Goal: Task Accomplishment & Management: Manage account settings

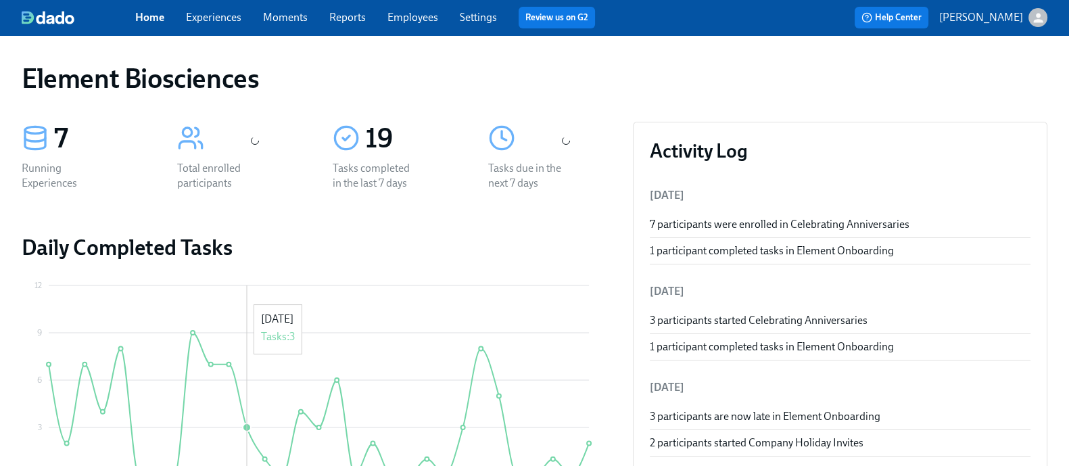
scroll to position [225, 0]
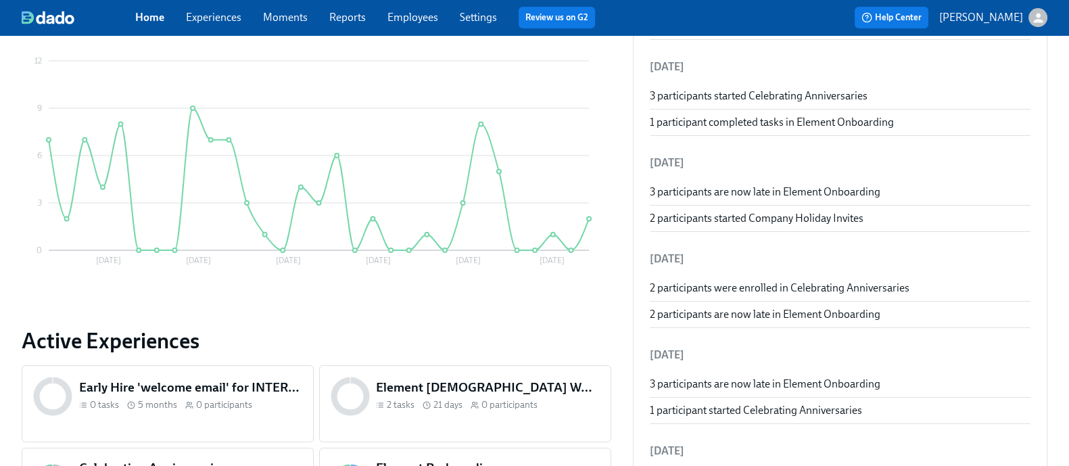
click at [430, 15] on link "Employees" at bounding box center [413, 17] width 51 height 13
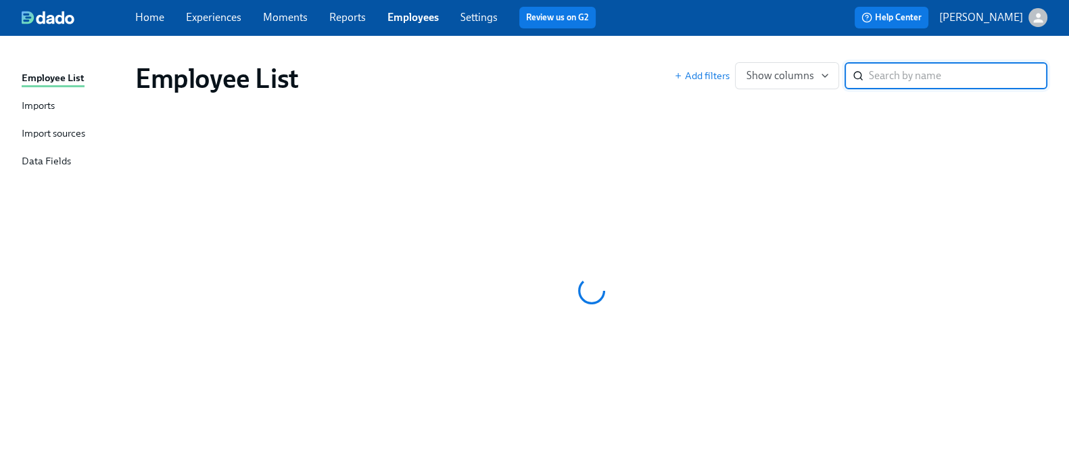
click at [55, 108] on div "Imports" at bounding box center [38, 106] width 33 height 17
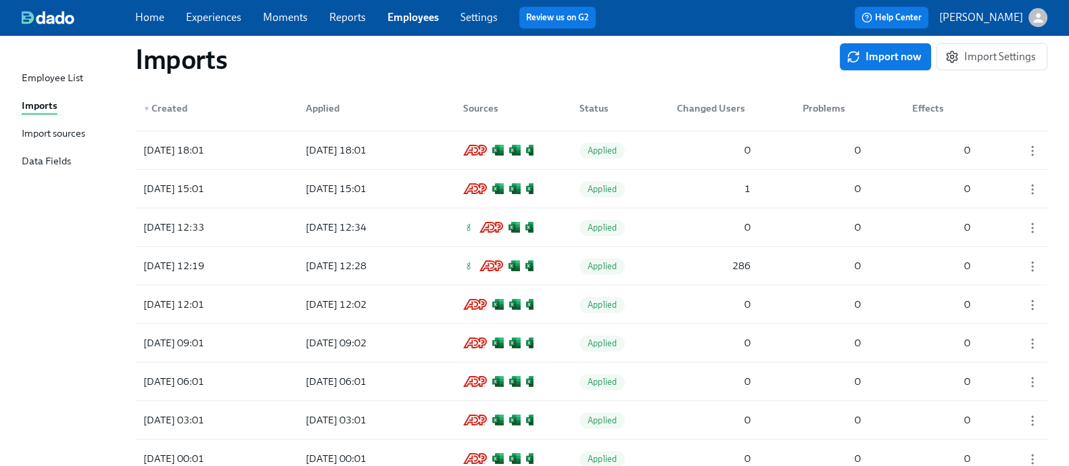
scroll to position [227, 0]
click at [687, 274] on div "286" at bounding box center [714, 265] width 85 height 27
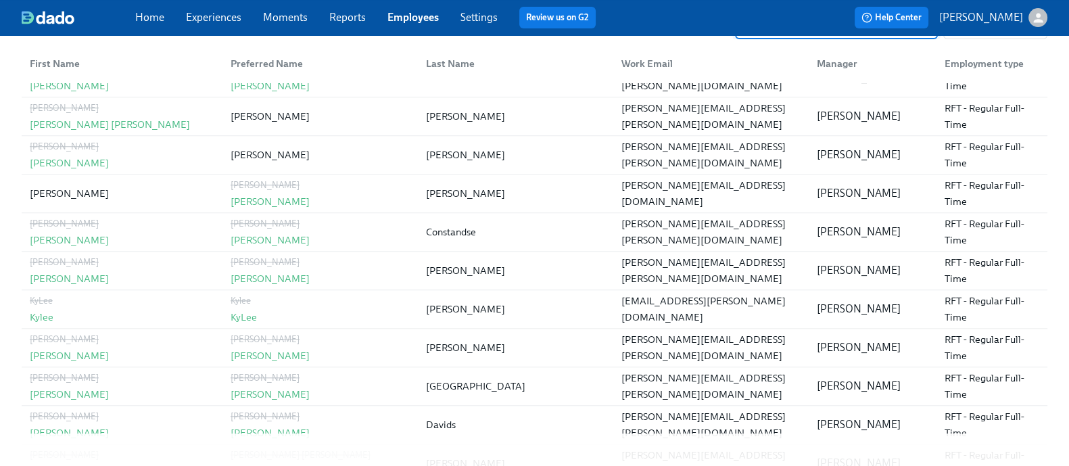
scroll to position [1606, 0]
click at [413, 14] on link "Employees" at bounding box center [413, 17] width 51 height 13
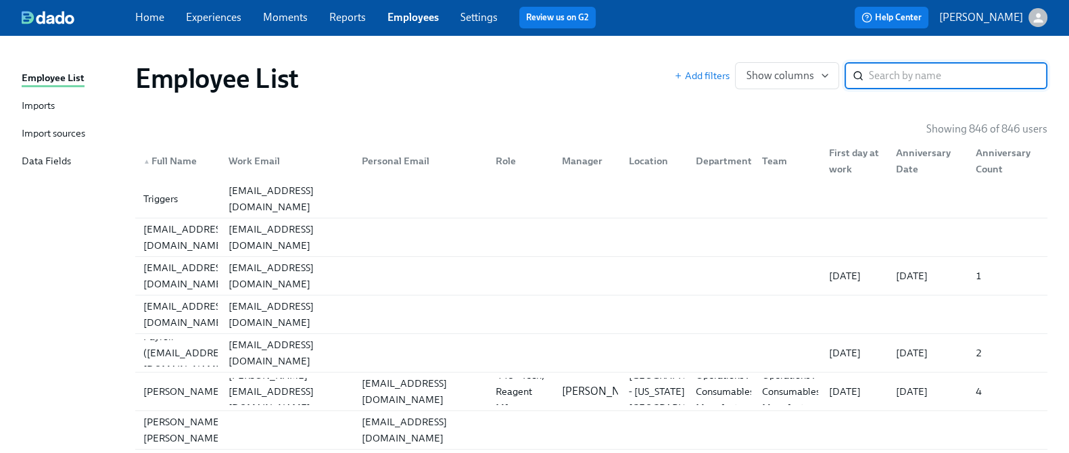
click at [38, 116] on div "Employee List Imports Import sources Data Fields" at bounding box center [79, 125] width 114 height 111
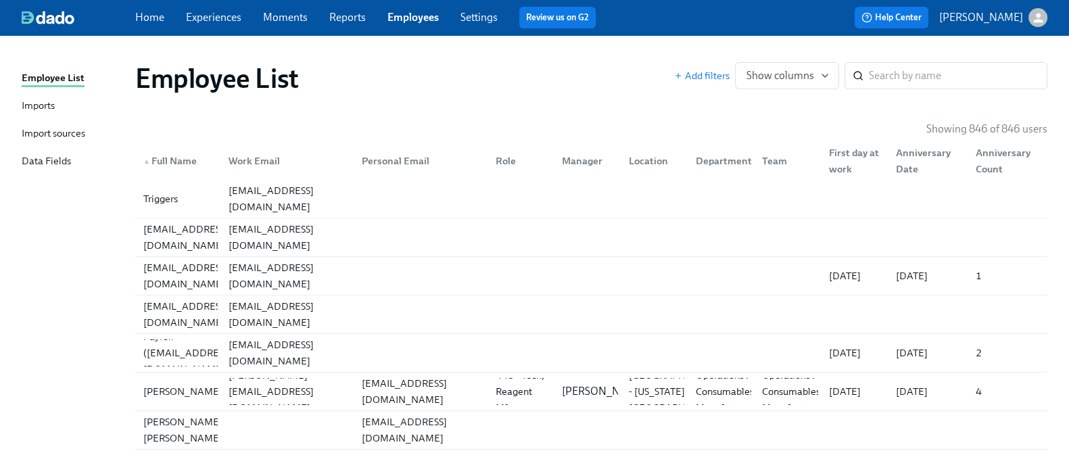
click at [51, 106] on div "Imports" at bounding box center [38, 106] width 33 height 17
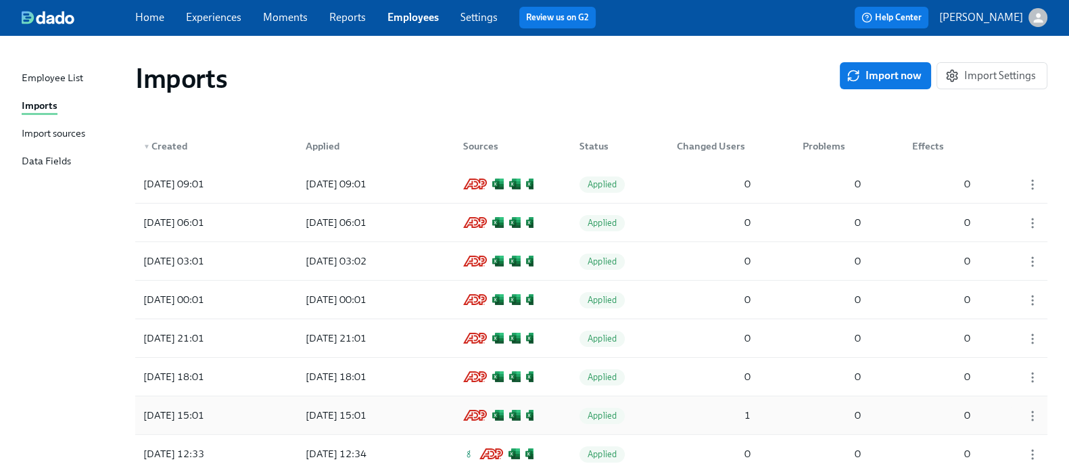
scroll to position [67, 0]
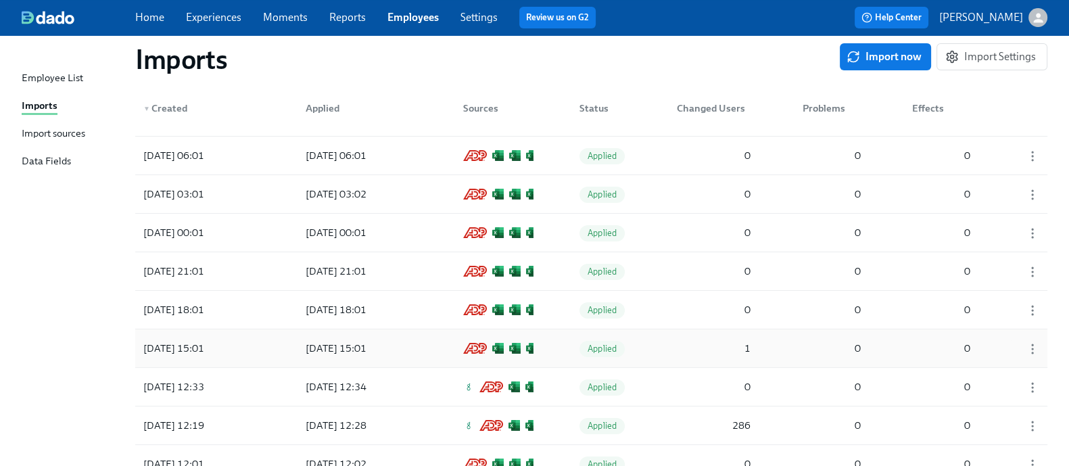
click at [709, 345] on div "1" at bounding box center [714, 348] width 85 height 27
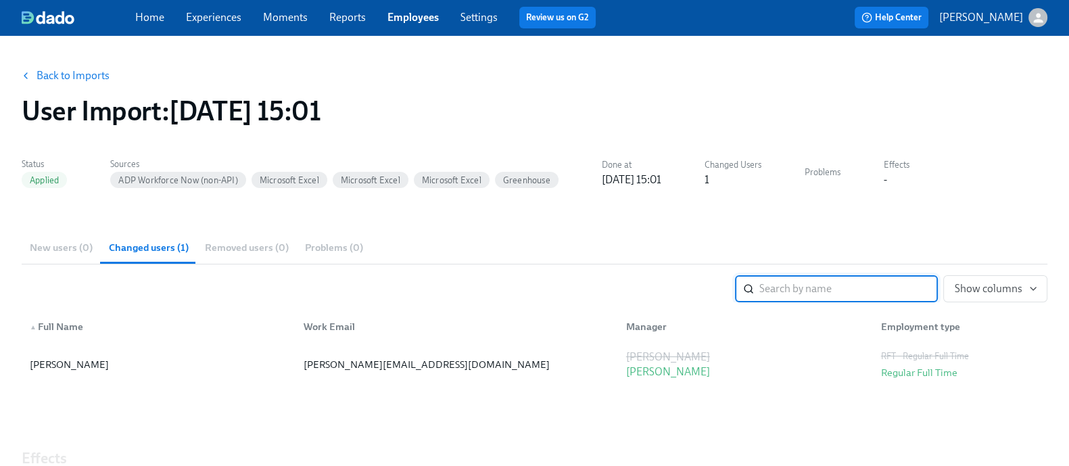
click at [82, 83] on button "Back to Imports" at bounding box center [67, 75] width 106 height 27
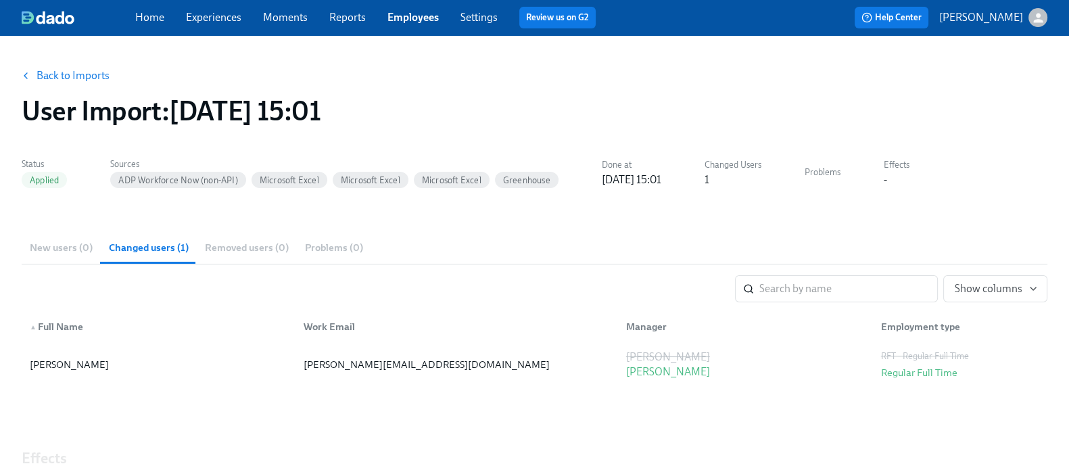
click at [81, 81] on link "Back to Imports" at bounding box center [73, 76] width 73 height 14
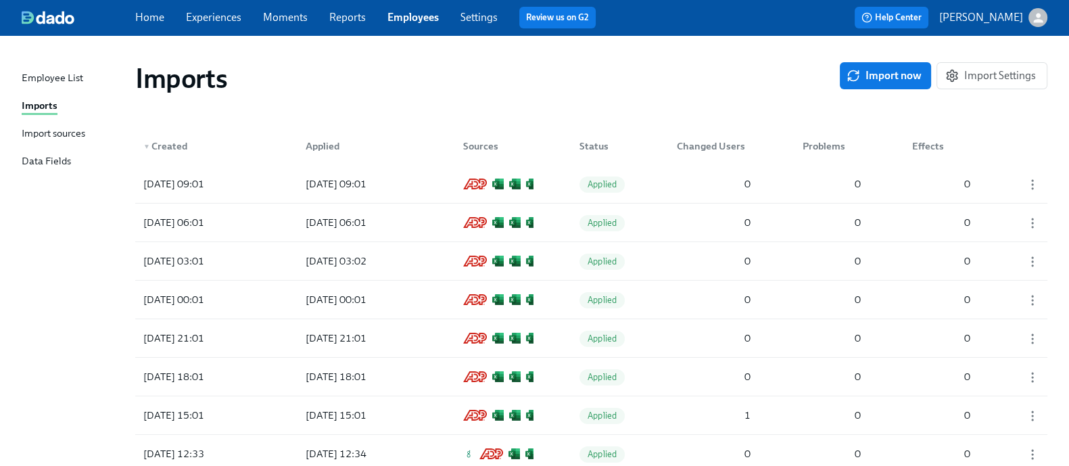
click at [75, 137] on div "Import sources" at bounding box center [54, 134] width 64 height 17
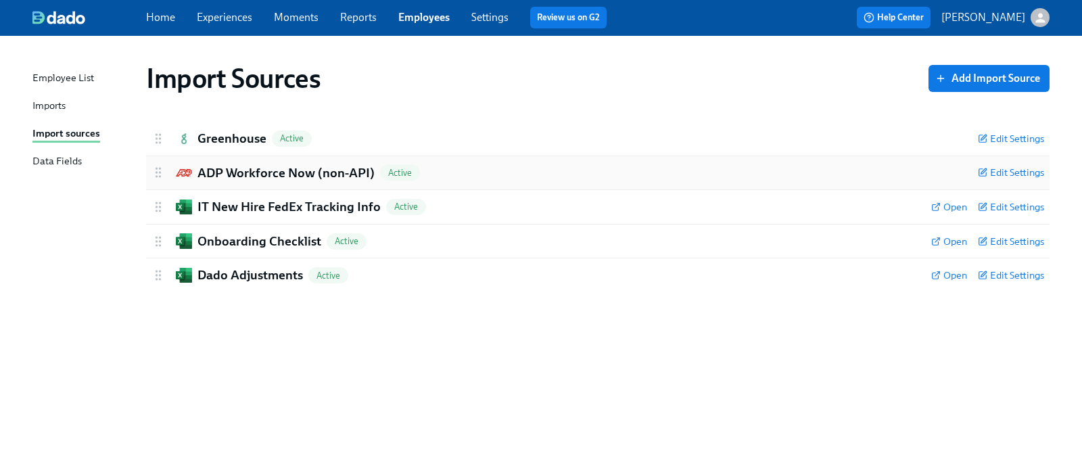
click at [279, 170] on h2 "ADP Workforce Now (non-API)" at bounding box center [286, 173] width 177 height 18
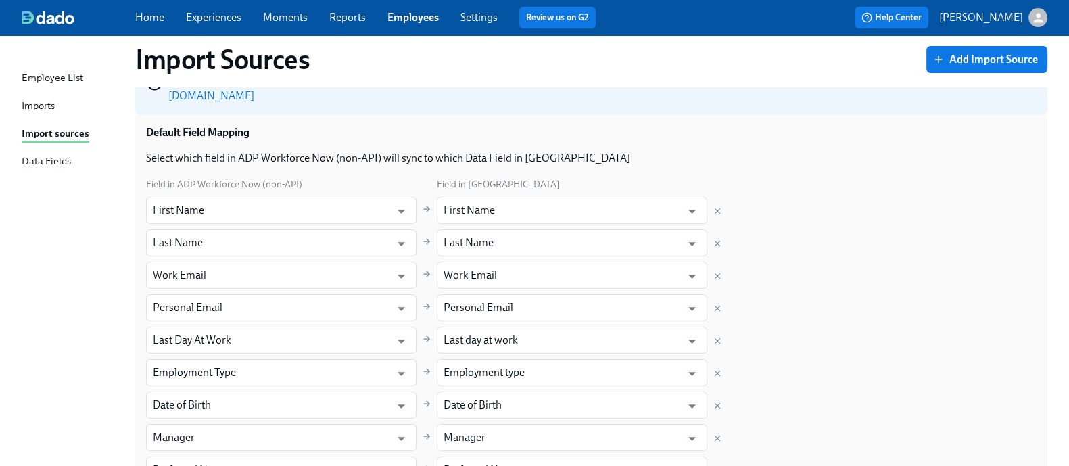
scroll to position [336, 0]
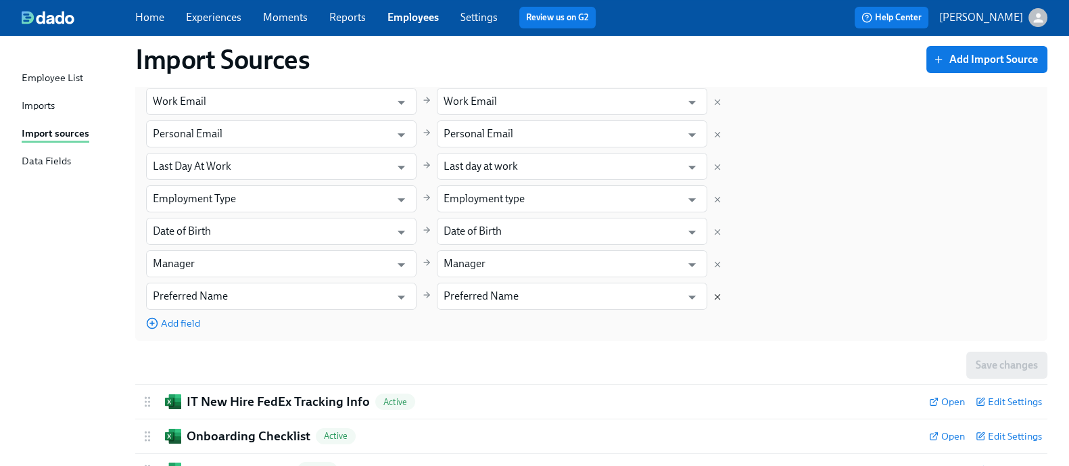
click at [722, 292] on icon "Delete mapping" at bounding box center [717, 296] width 9 height 9
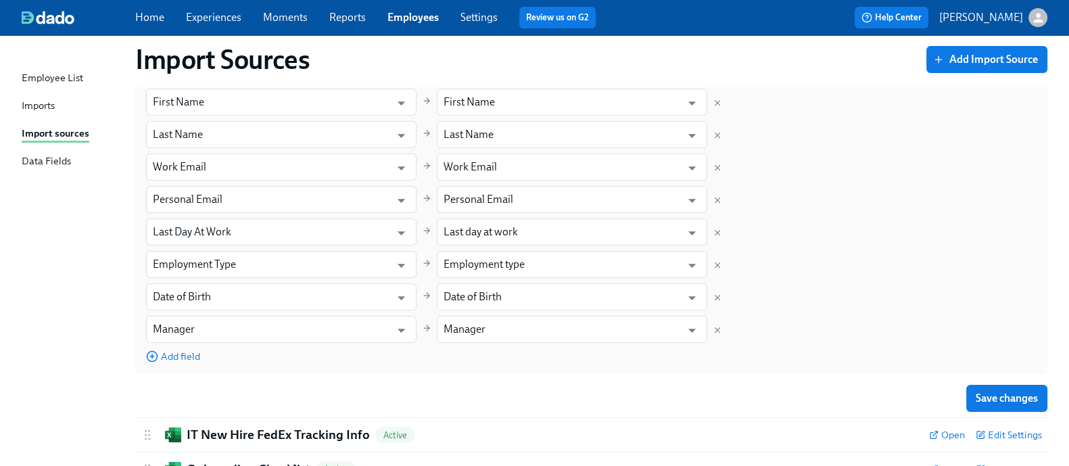
scroll to position [264, 0]
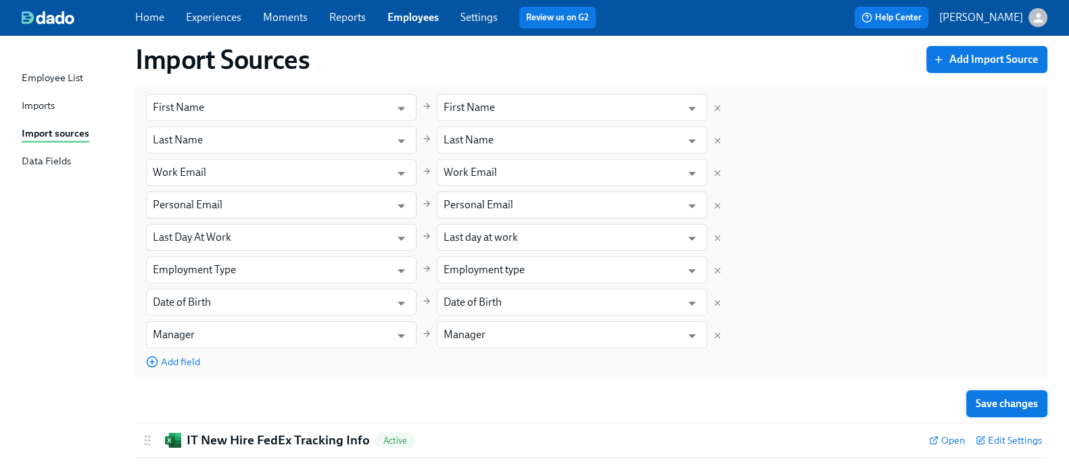
click at [1008, 390] on button "Save changes" at bounding box center [1007, 403] width 81 height 27
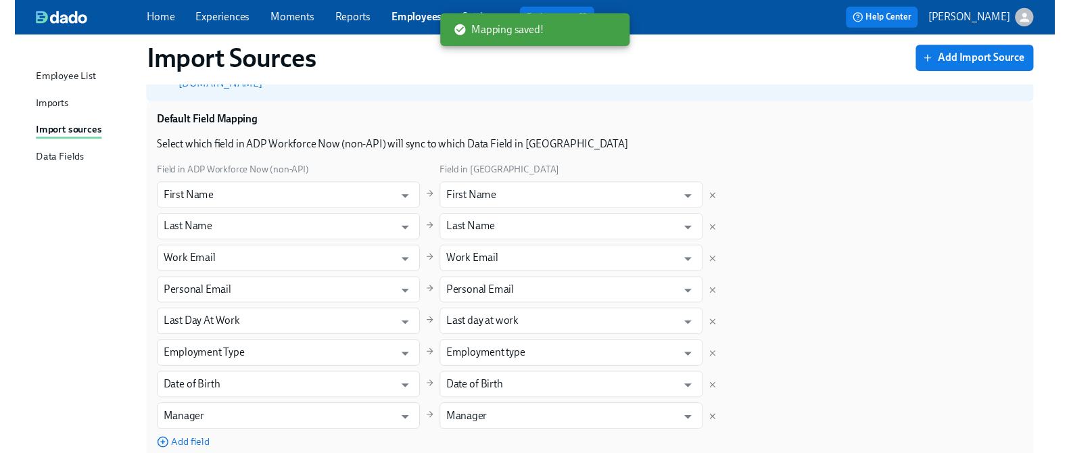
scroll to position [0, 0]
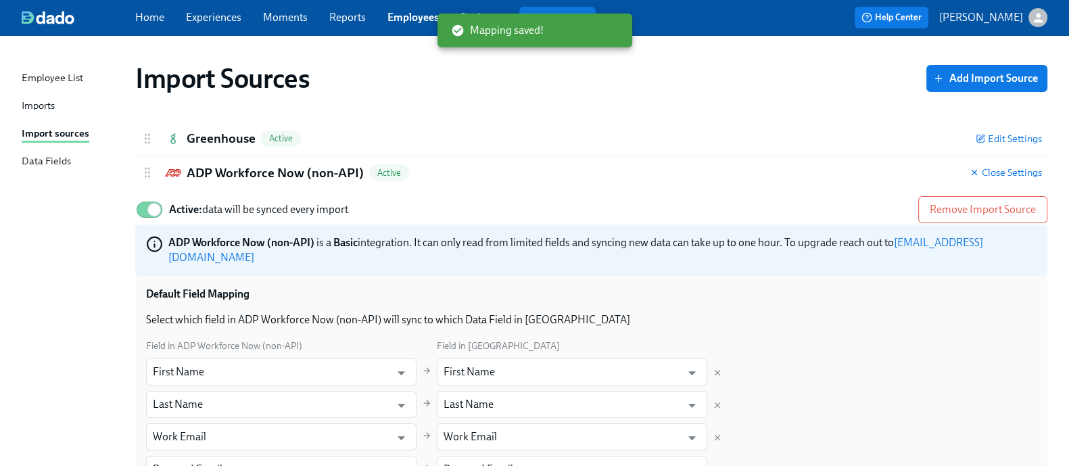
click at [62, 79] on div "Employee List" at bounding box center [53, 78] width 62 height 17
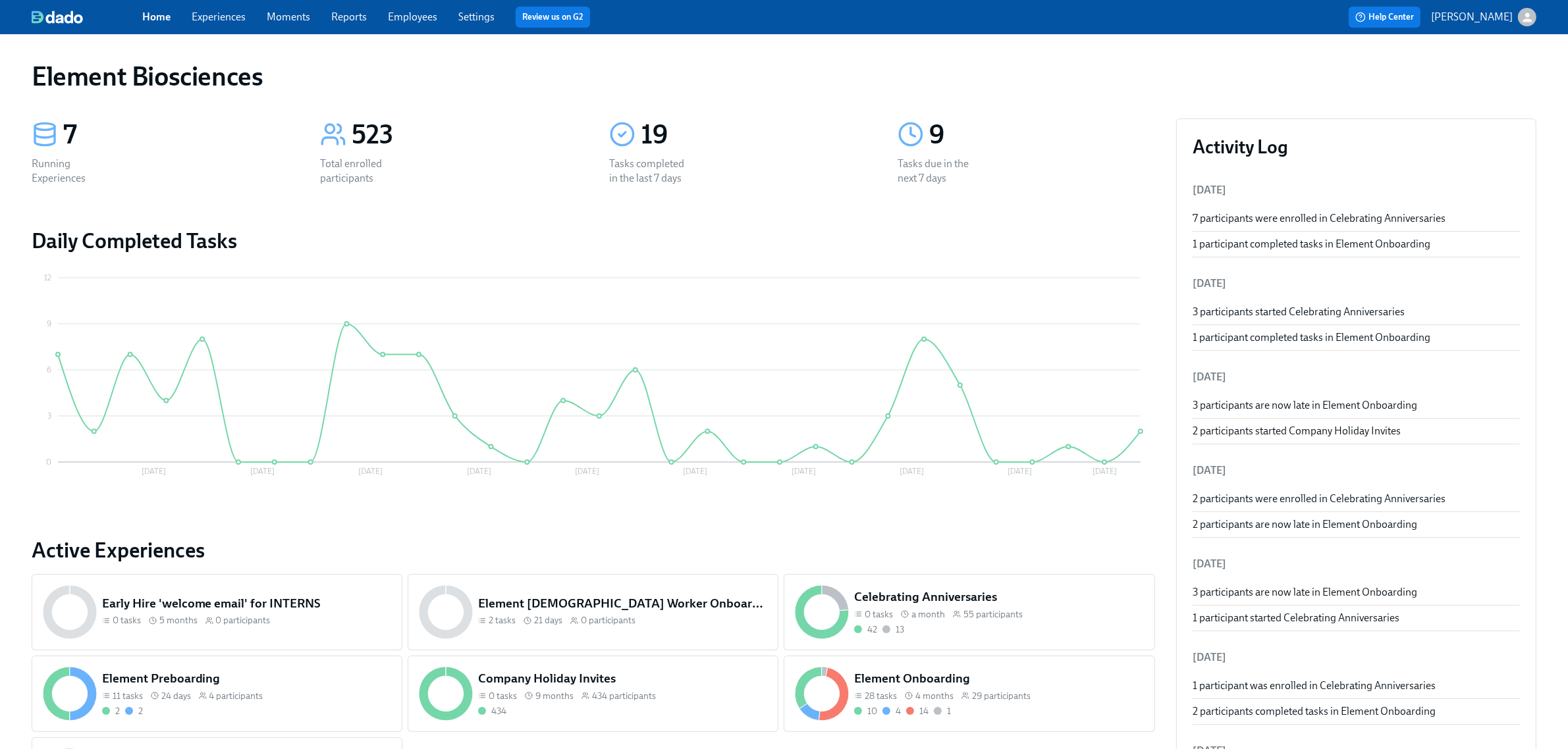
click at [233, 18] on link "Experiences" at bounding box center [218, 17] width 54 height 13
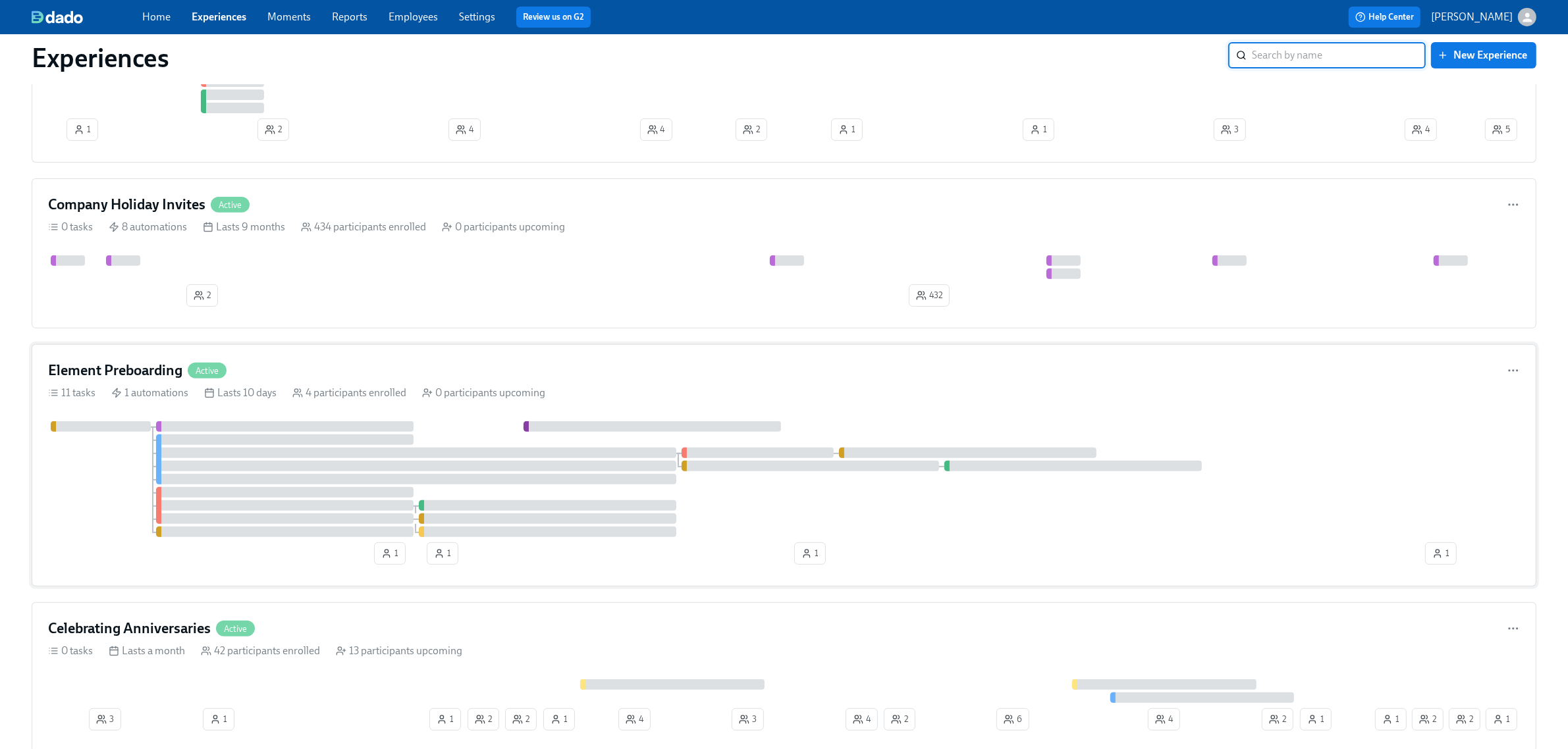
scroll to position [576, 0]
click at [600, 379] on div "Element Preboarding Active" at bounding box center [784, 369] width 1472 height 19
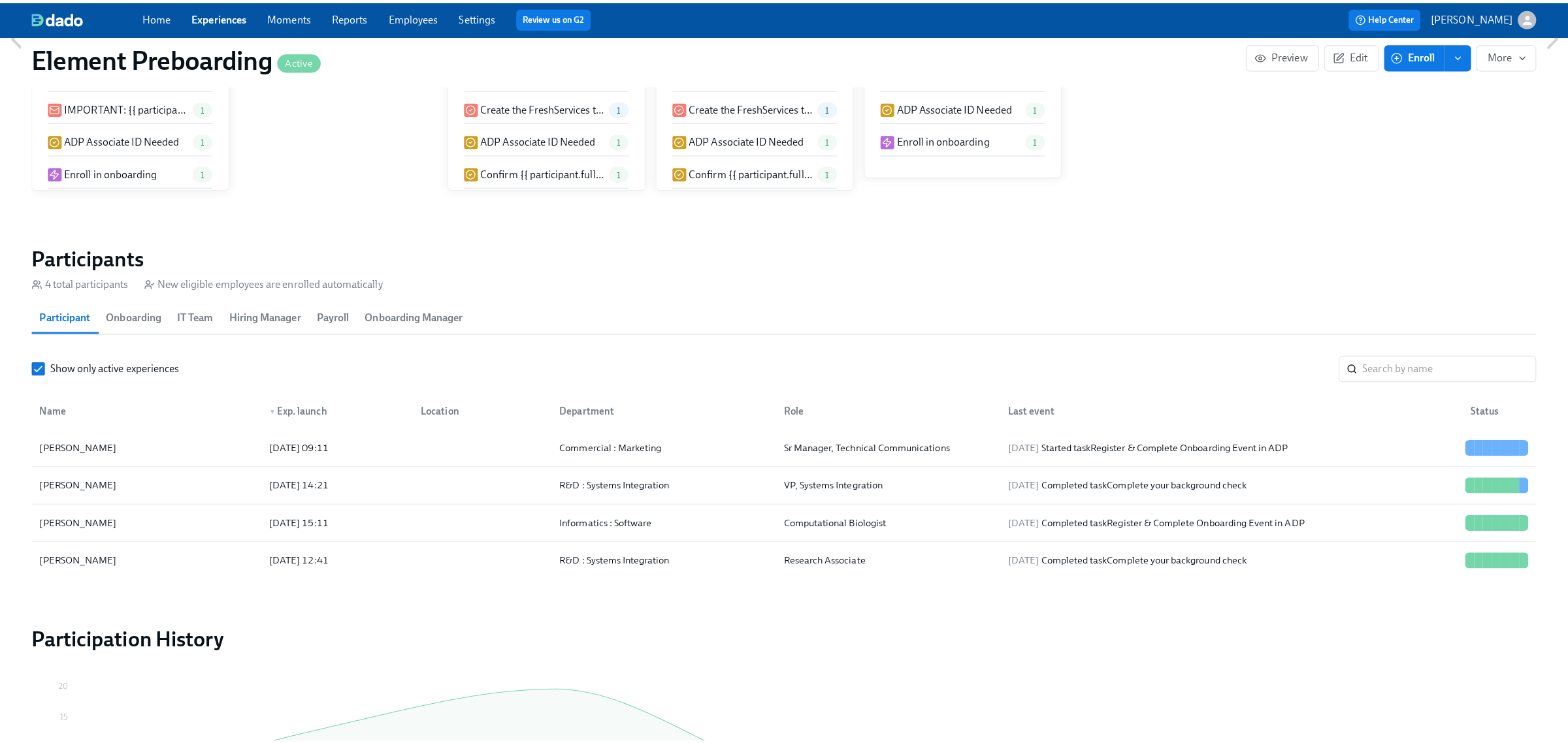
scroll to position [979, 0]
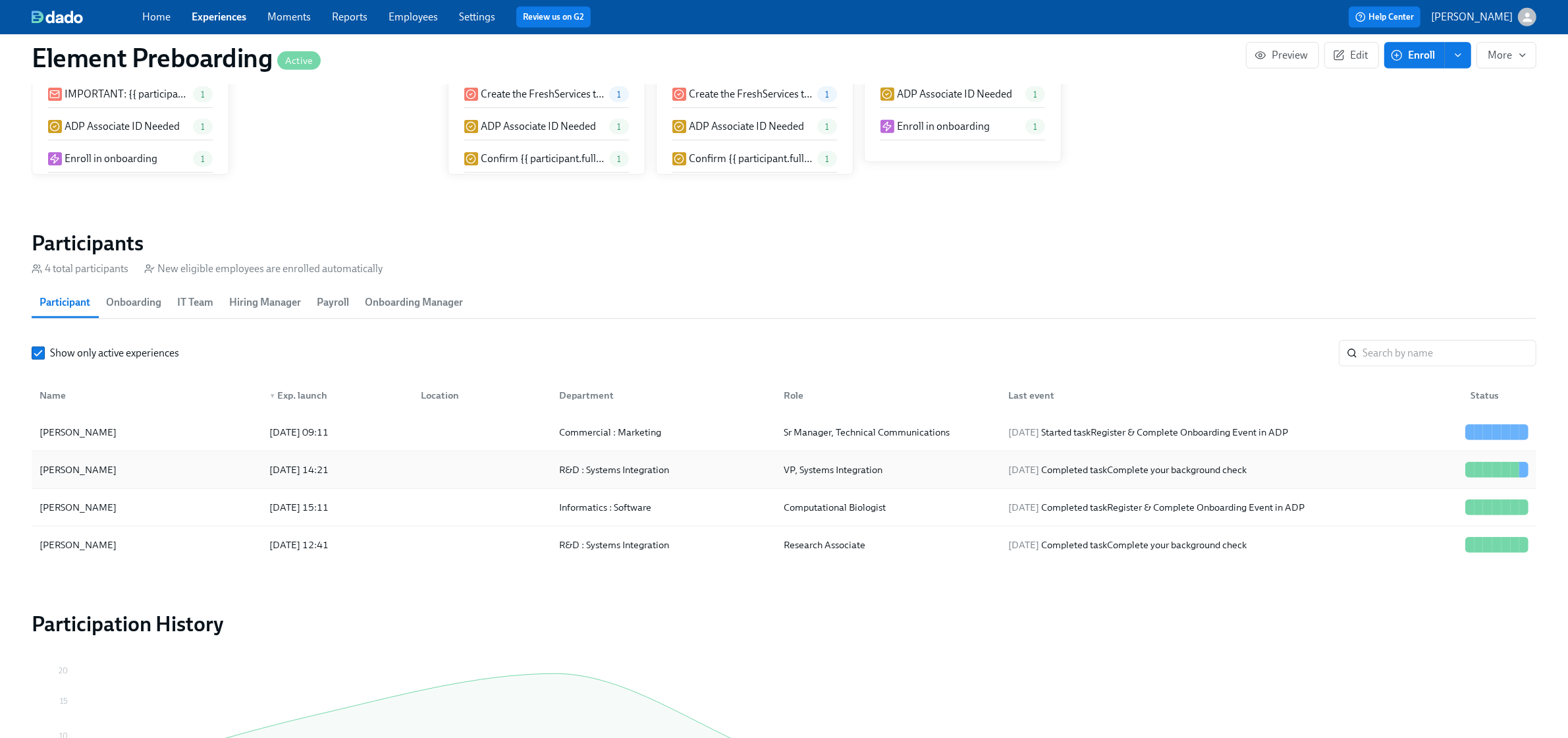
click at [186, 479] on div "Andrew Price" at bounding box center [146, 469] width 225 height 26
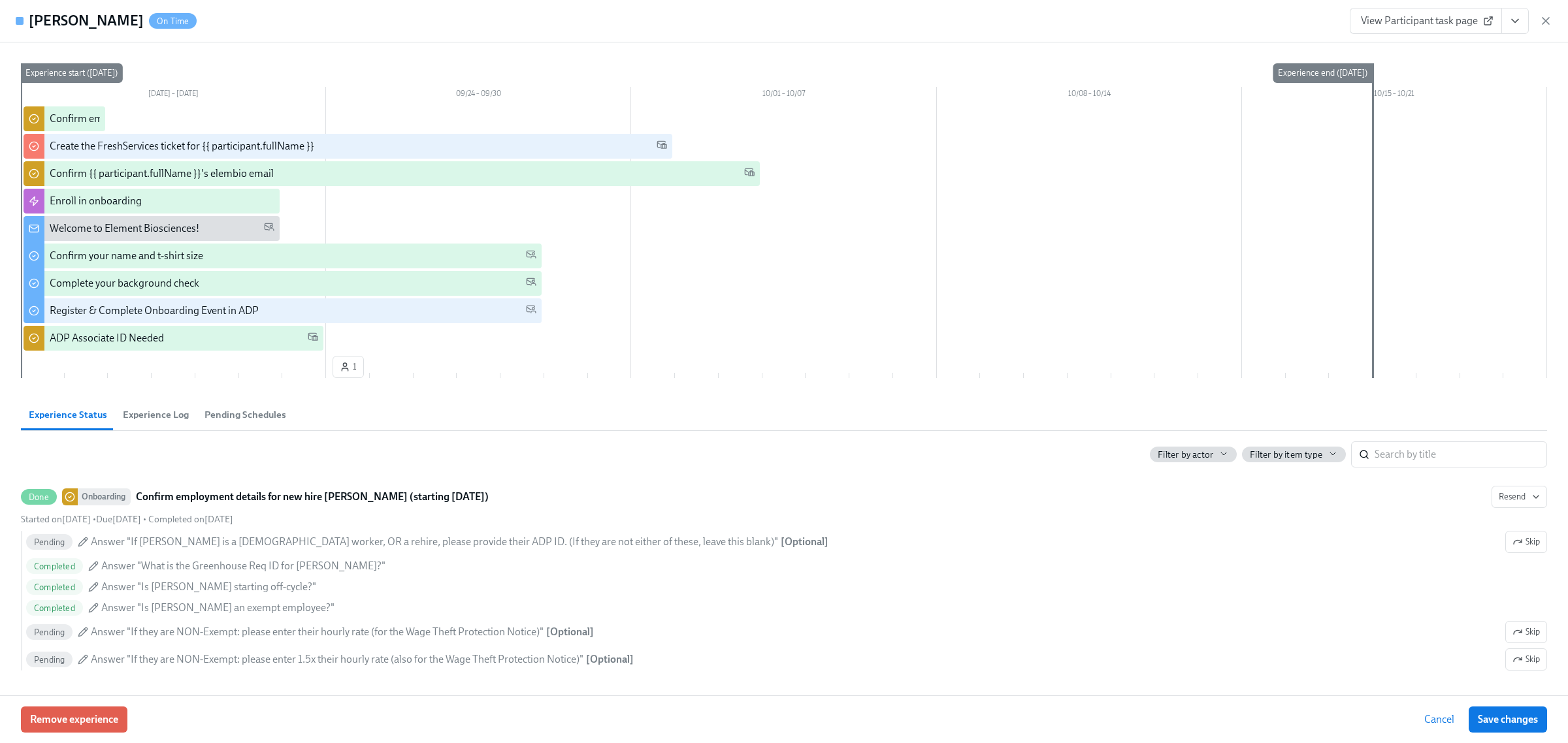
scroll to position [82, 0]
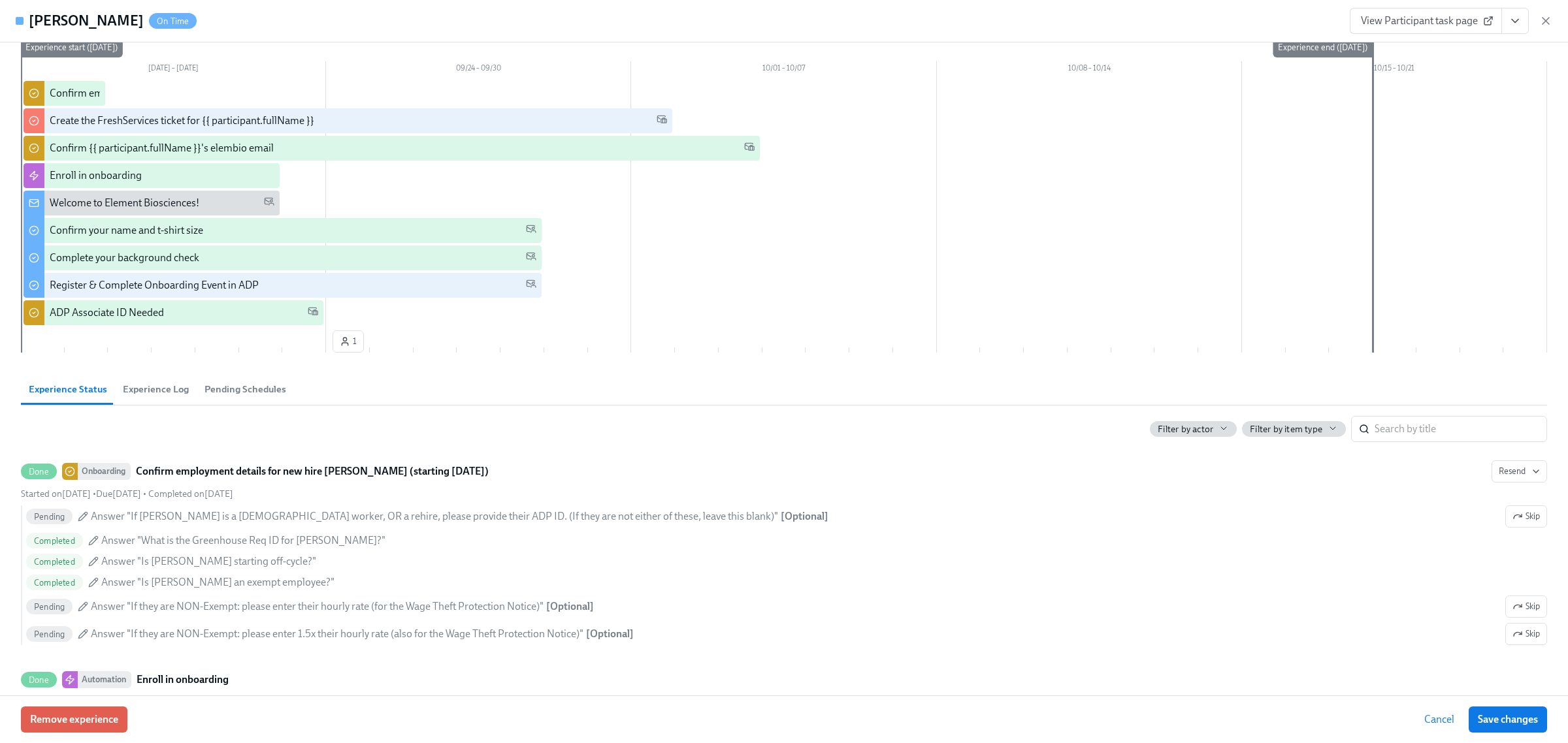
click at [1507, 21] on button "View task page" at bounding box center [1515, 20] width 27 height 26
click at [1444, 90] on link "View Onboarding task page" at bounding box center [1416, 95] width 123 height 14
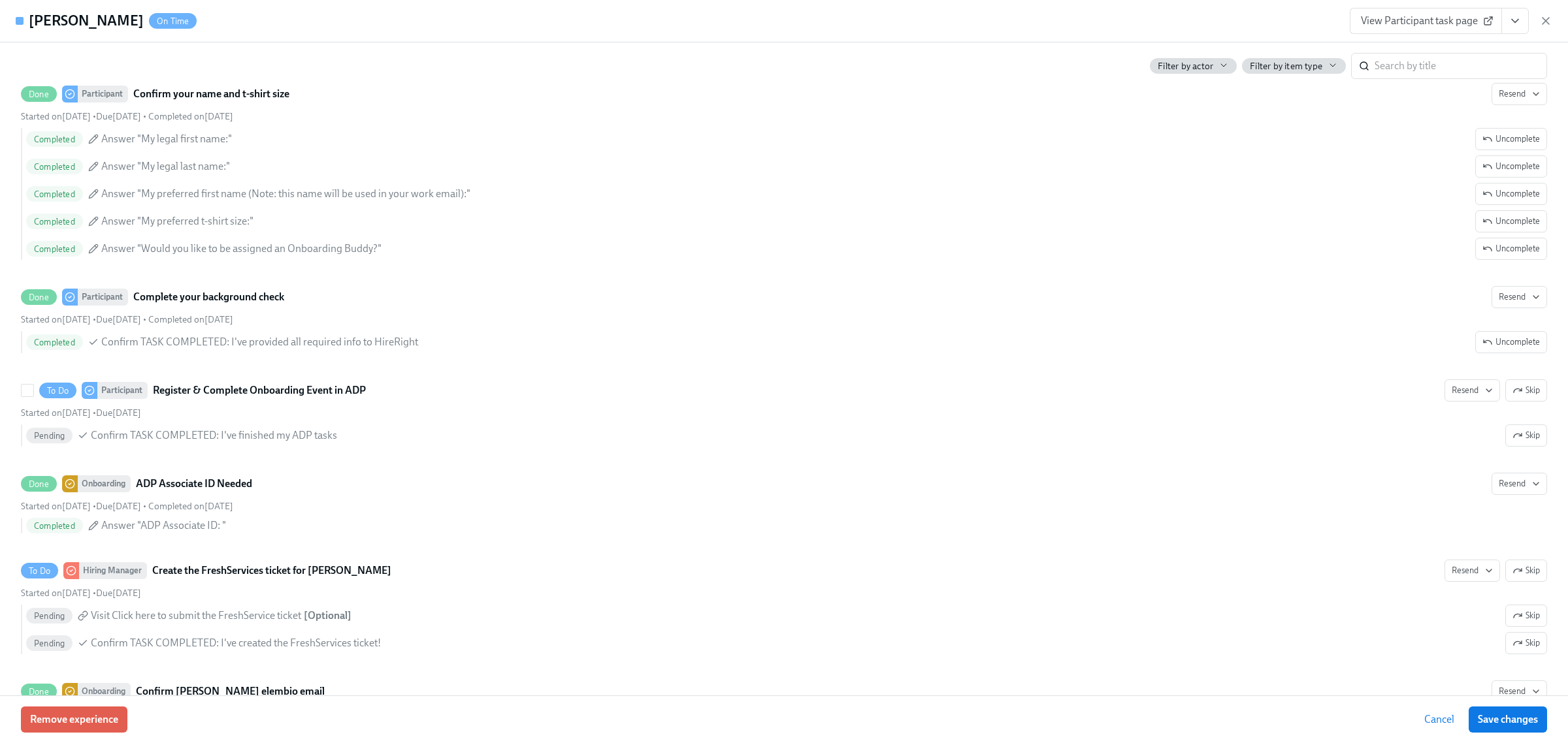
scroll to position [897, 0]
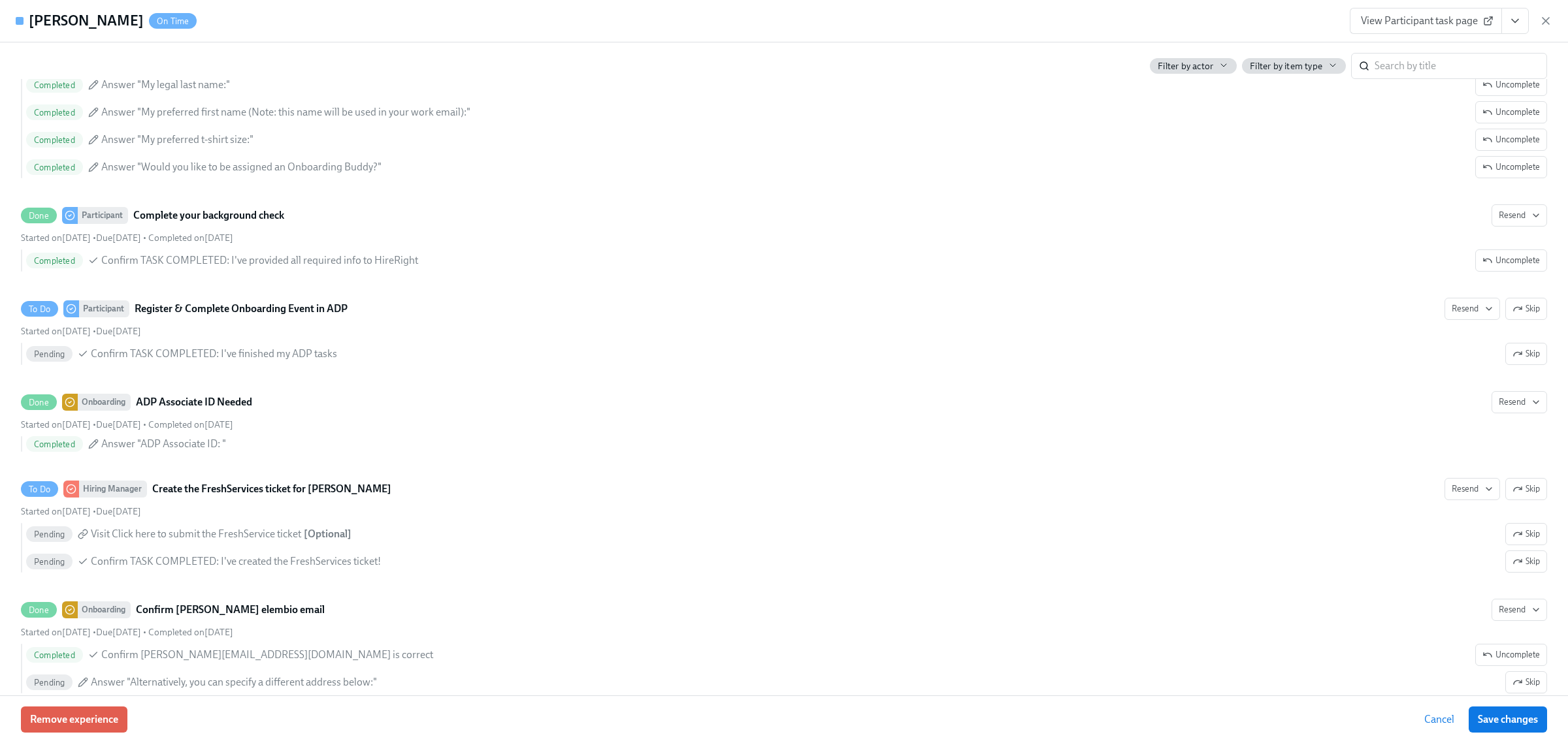
drag, startPoint x: 1517, startPoint y: 21, endPoint x: 1502, endPoint y: 31, distance: 18.0
click at [1517, 21] on icon "View task page" at bounding box center [1515, 21] width 14 height 14
click at [1431, 49] on link "View Hiring Manager task page" at bounding box center [1425, 50] width 139 height 14
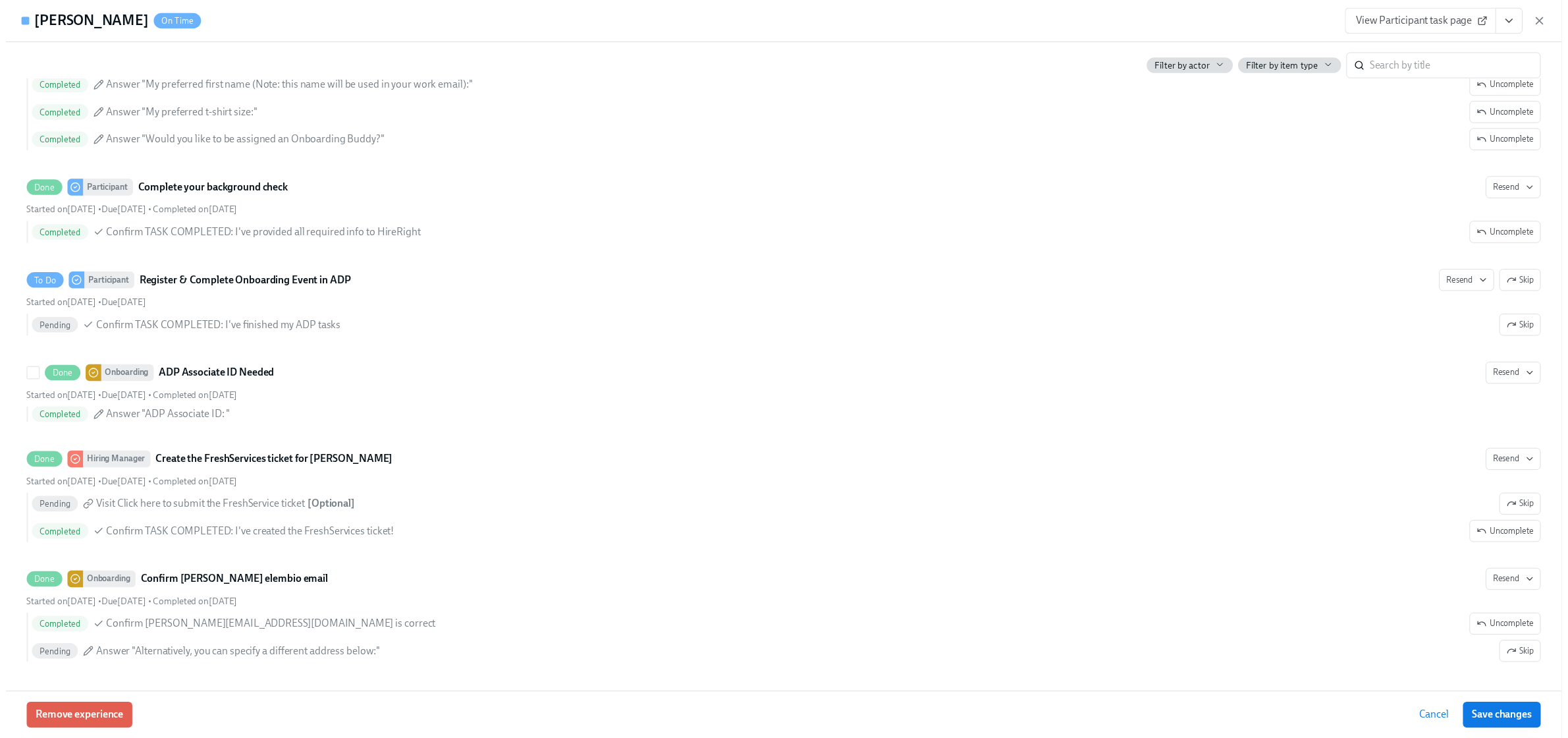
scroll to position [940, 0]
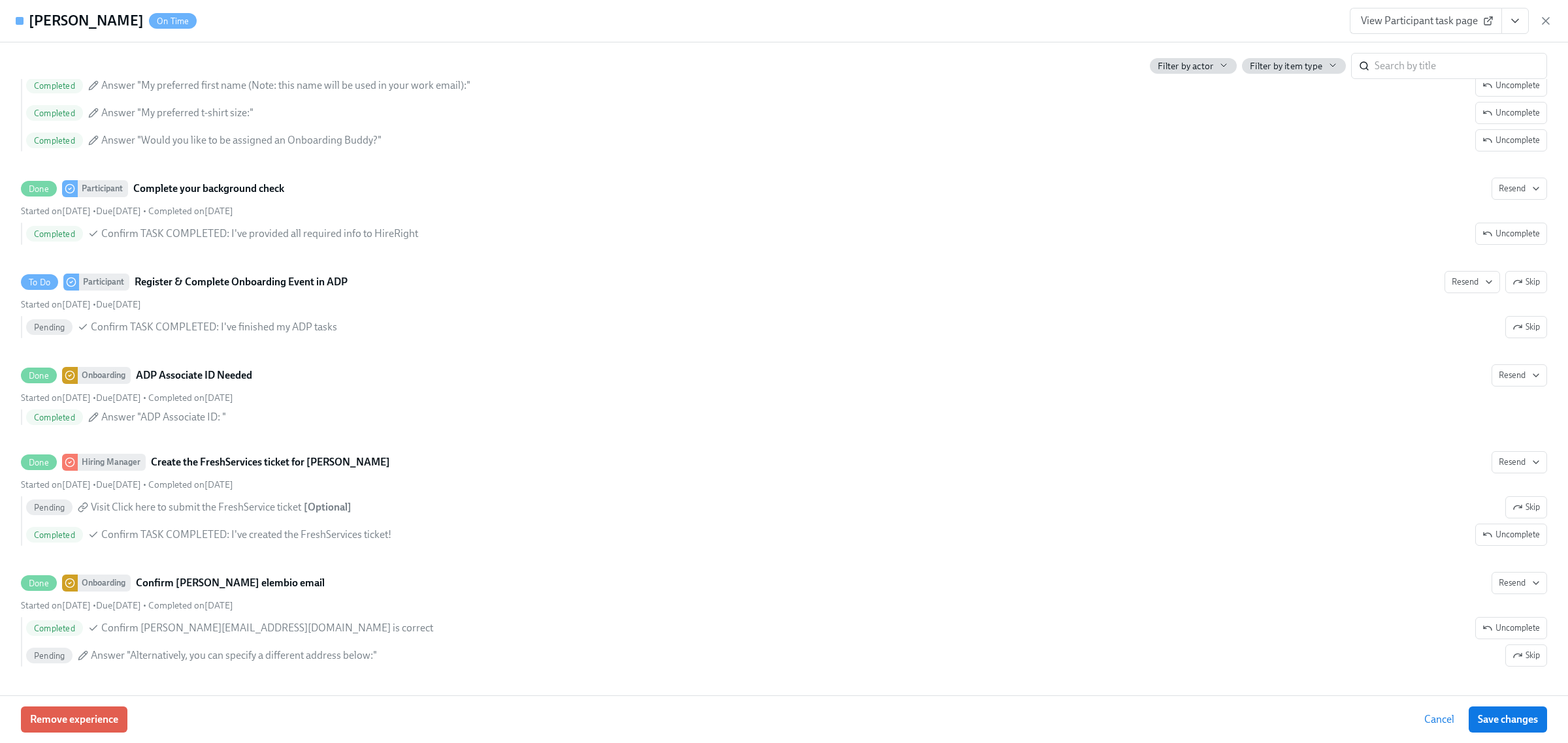
click at [1546, 29] on div "View Participant task page" at bounding box center [1451, 20] width 203 height 26
click at [1546, 16] on icon "button" at bounding box center [1546, 21] width 14 height 14
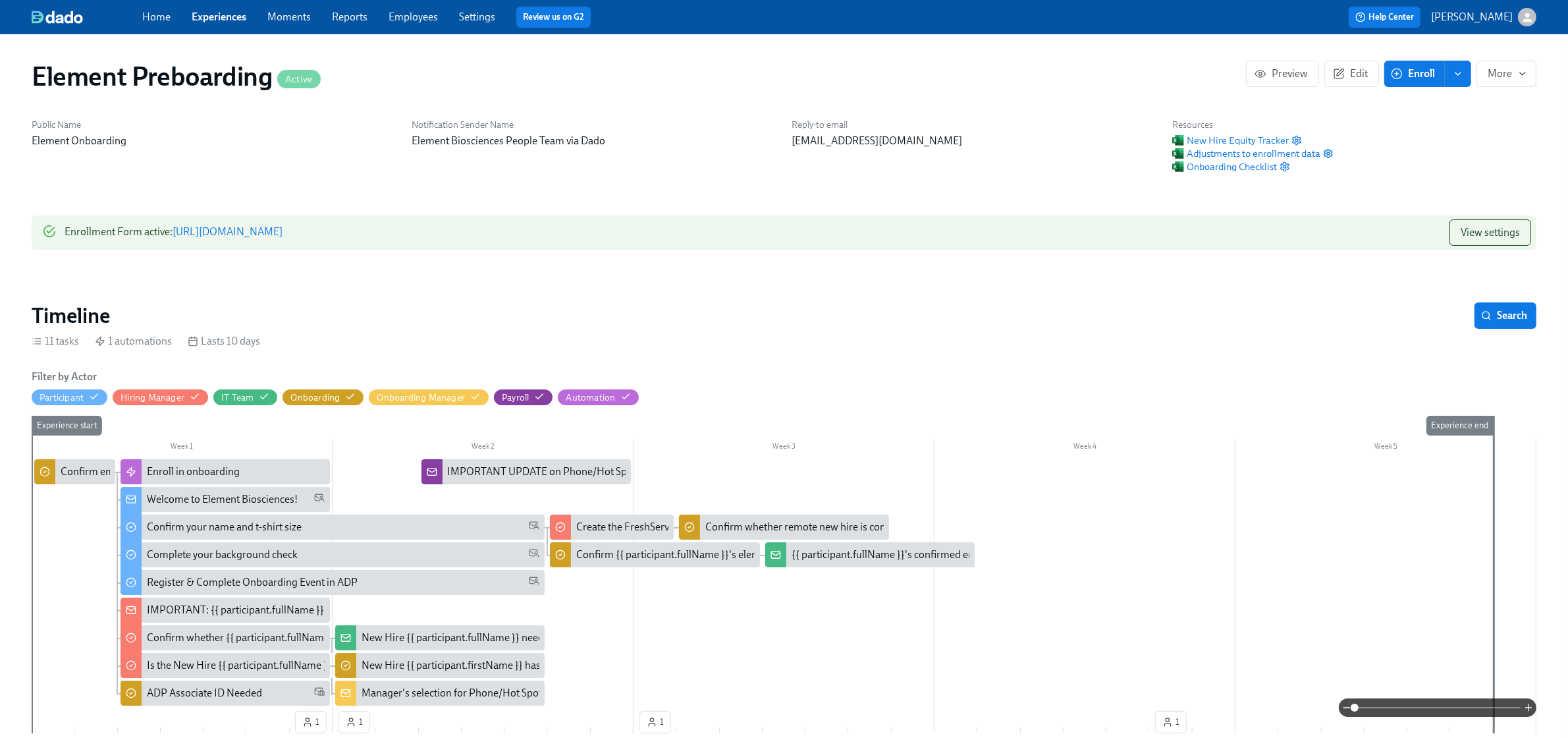
click at [212, 11] on link "Experiences" at bounding box center [219, 17] width 55 height 13
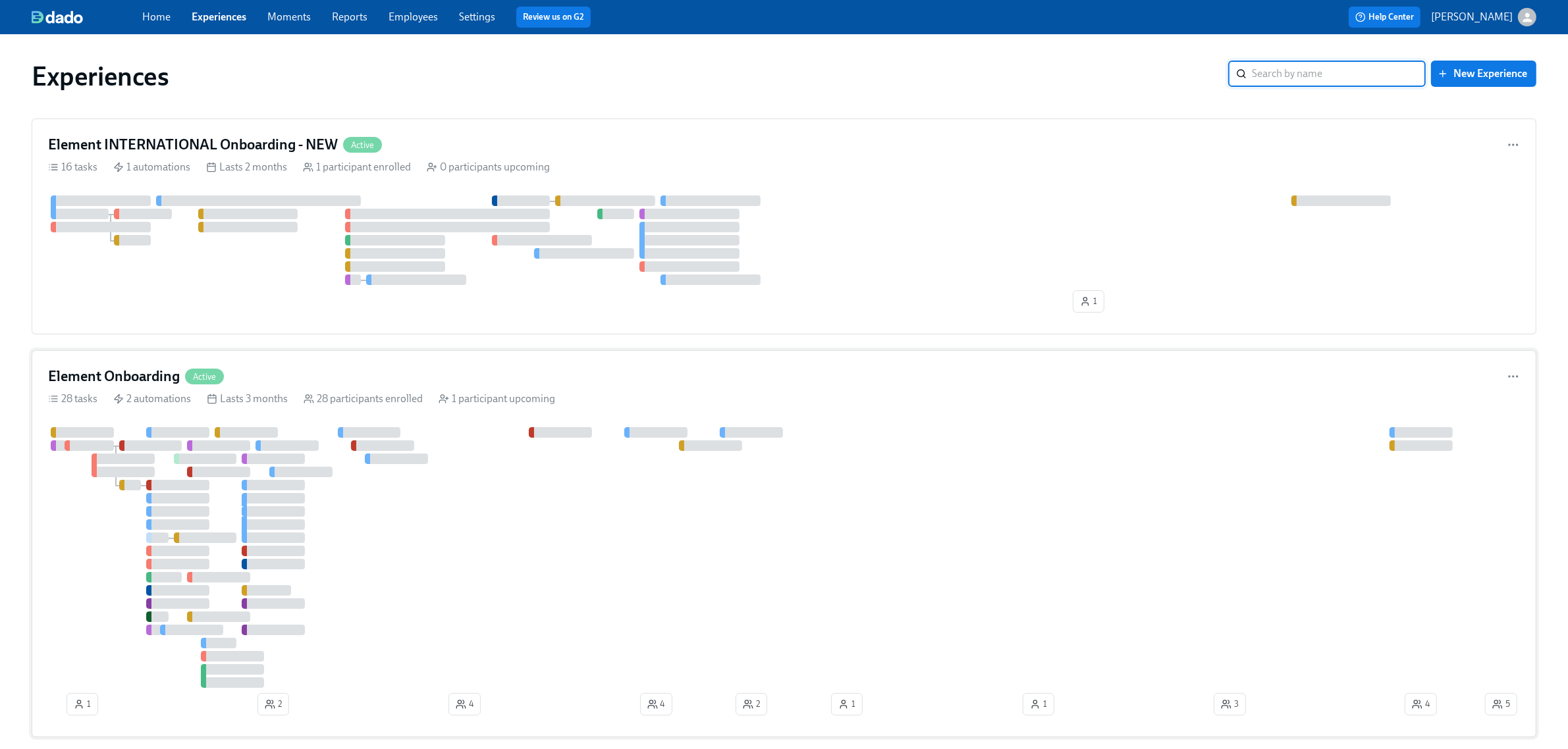
click at [443, 363] on div "Element Onboarding Active 28 tasks 2 automations Lasts 3 months 28 participants…" at bounding box center [784, 544] width 1505 height 387
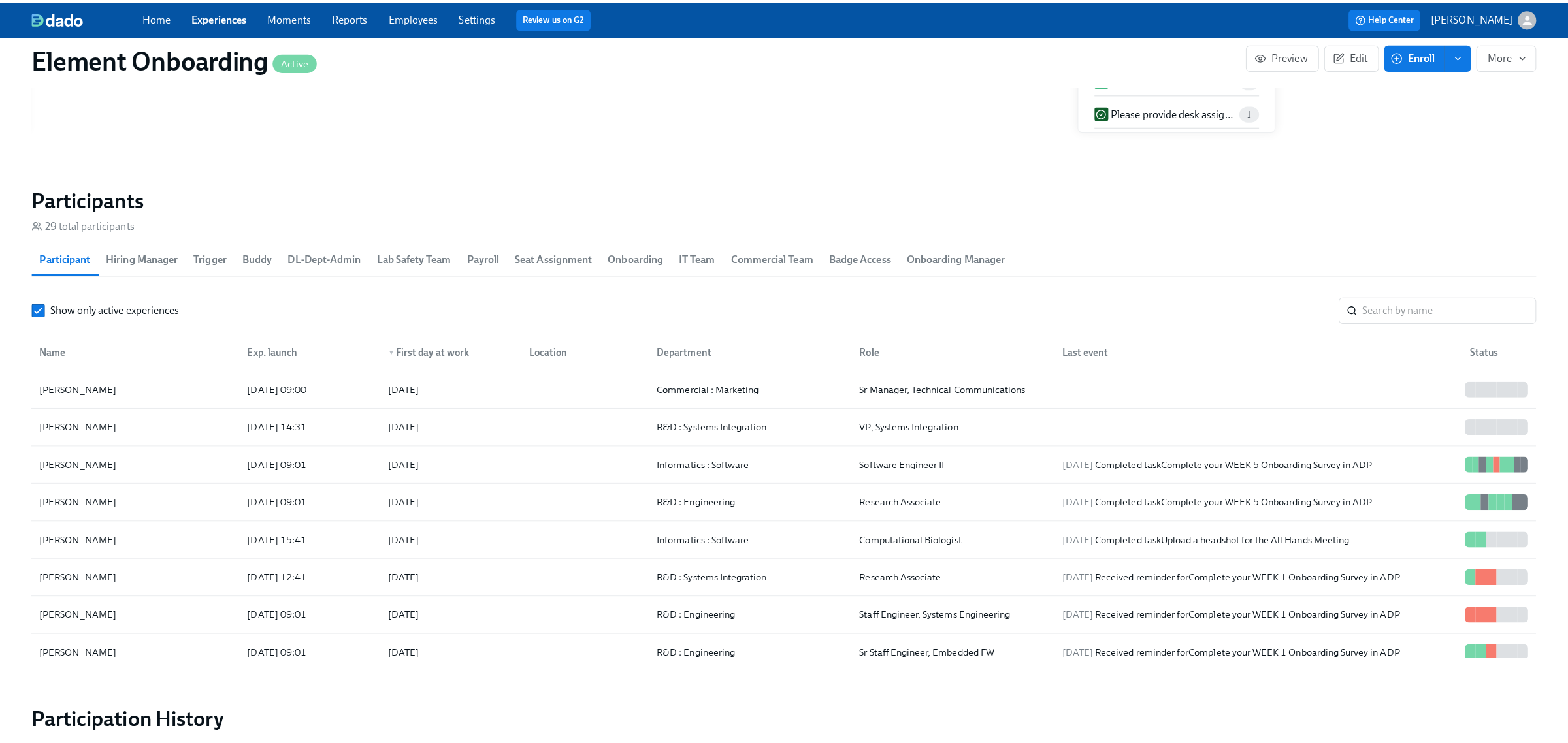
scroll to position [1387, 0]
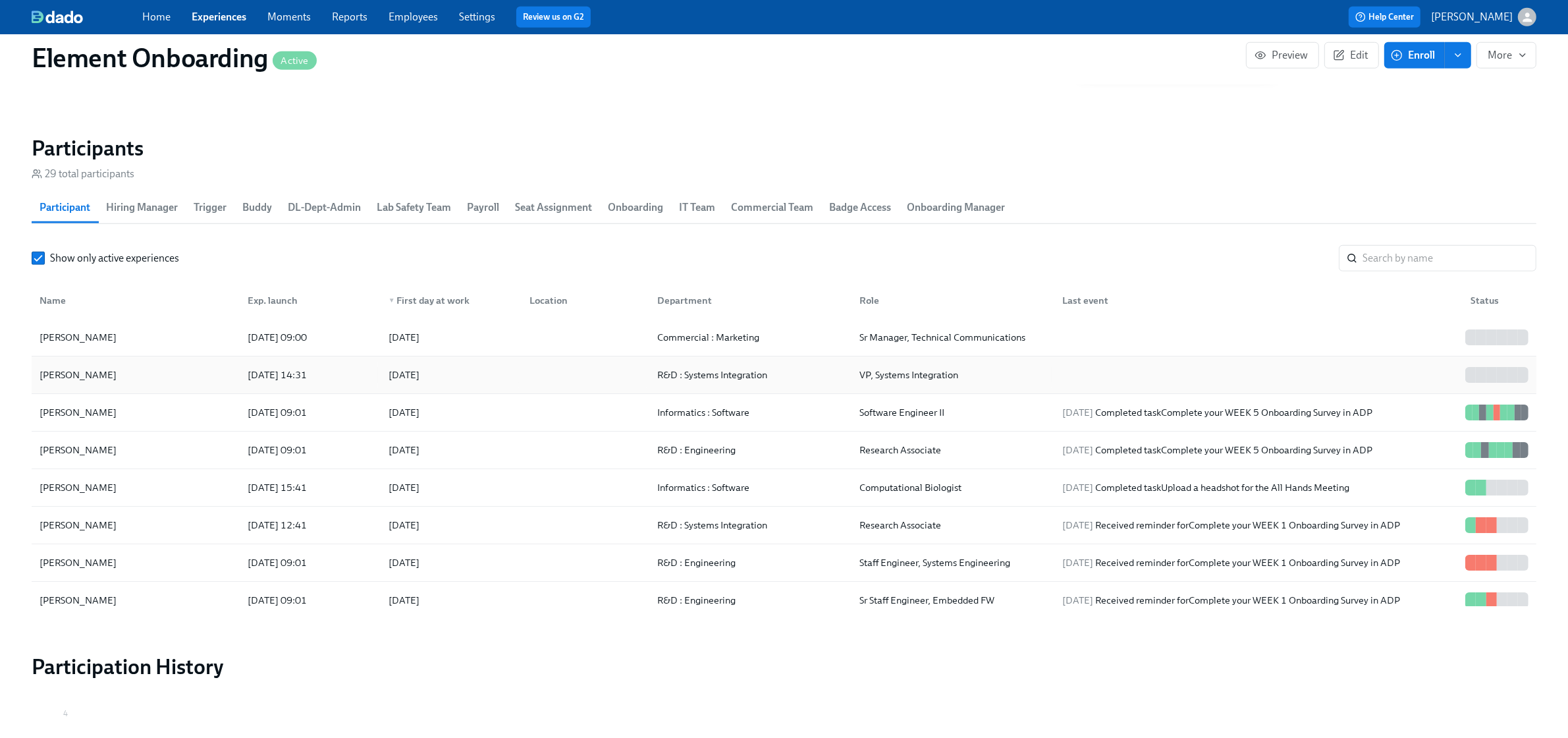
click at [202, 370] on div "Andrew Price" at bounding box center [135, 374] width 202 height 26
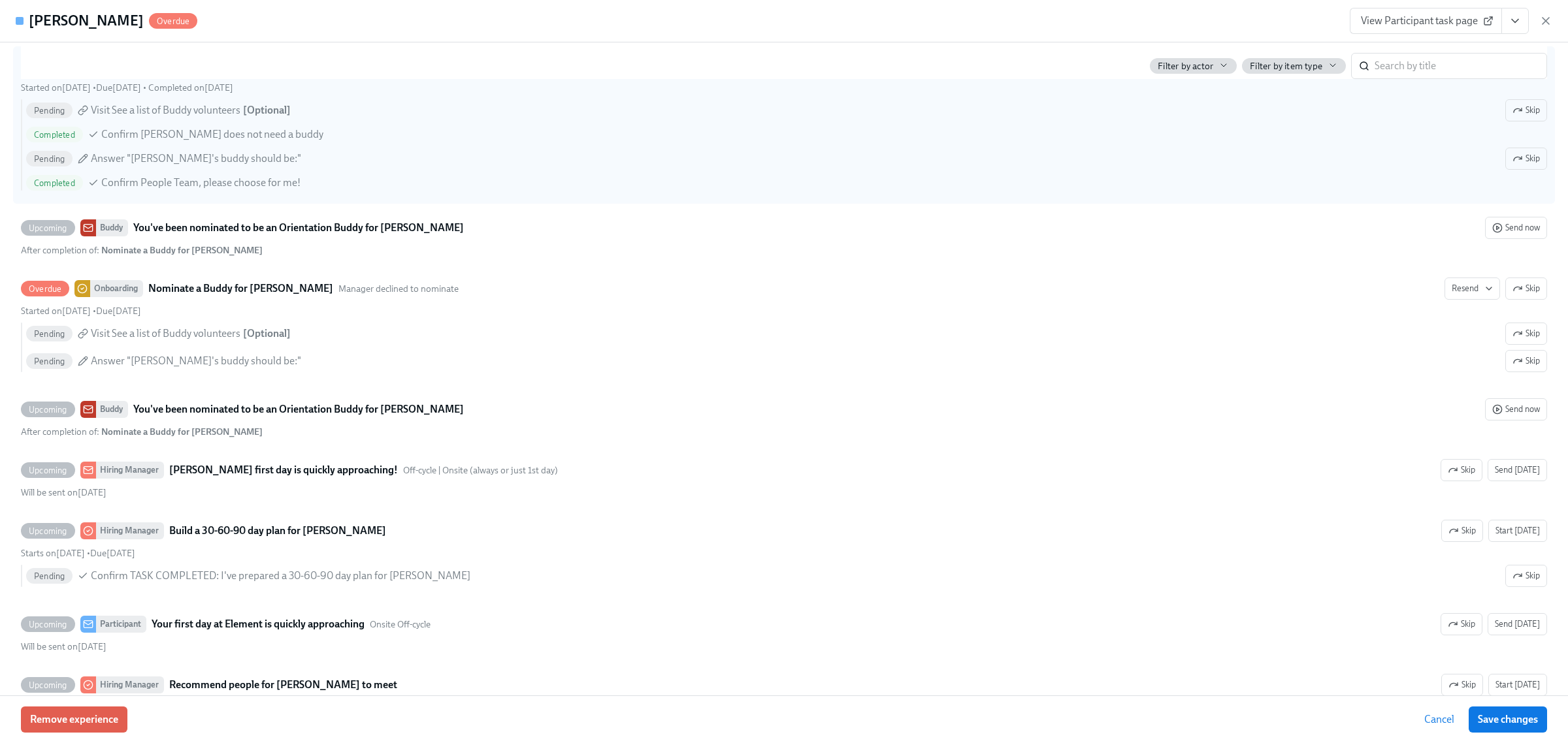
scroll to position [734, 0]
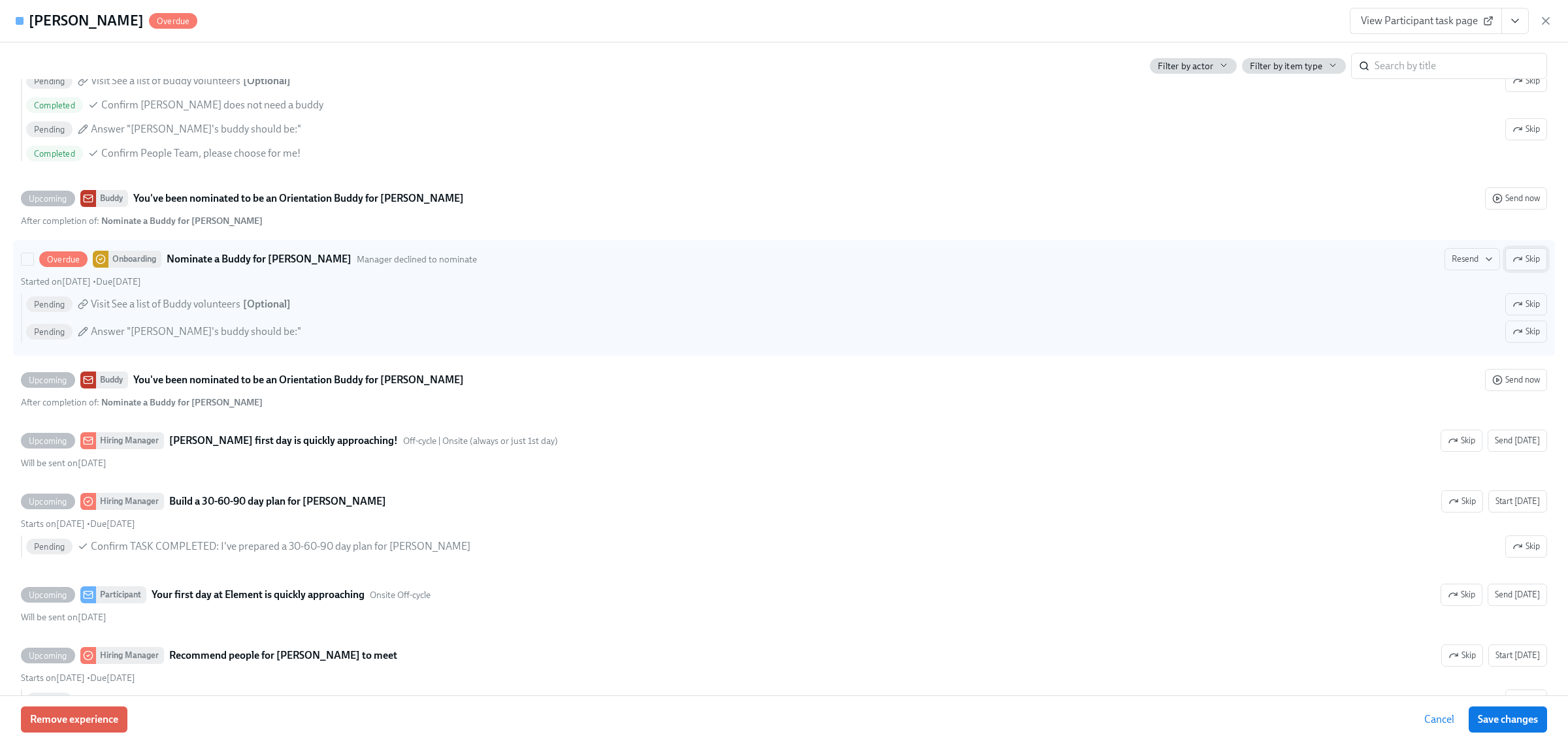
click at [1516, 264] on span "Skip" at bounding box center [1526, 260] width 27 height 14
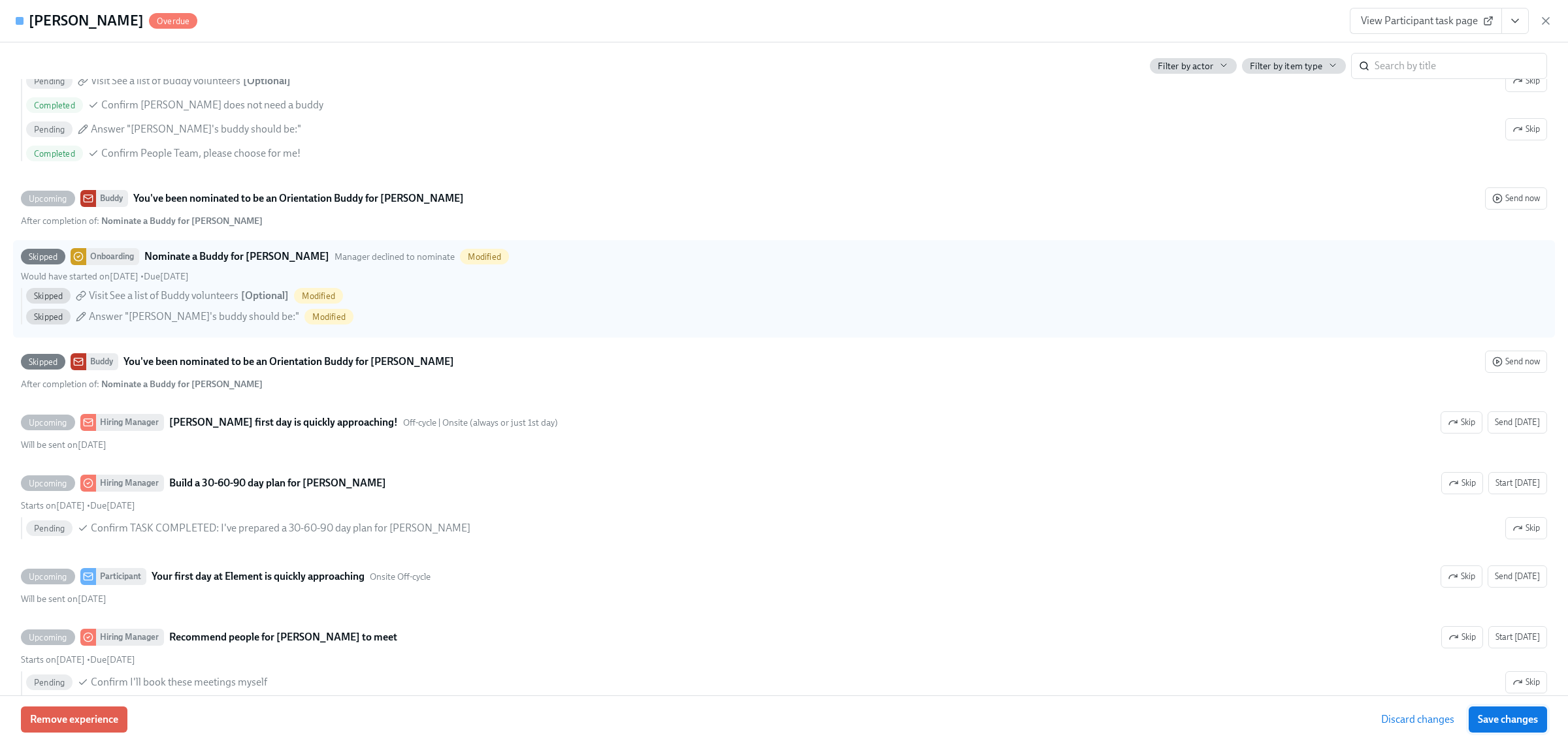
click at [1487, 713] on span "Save changes" at bounding box center [1507, 720] width 60 height 14
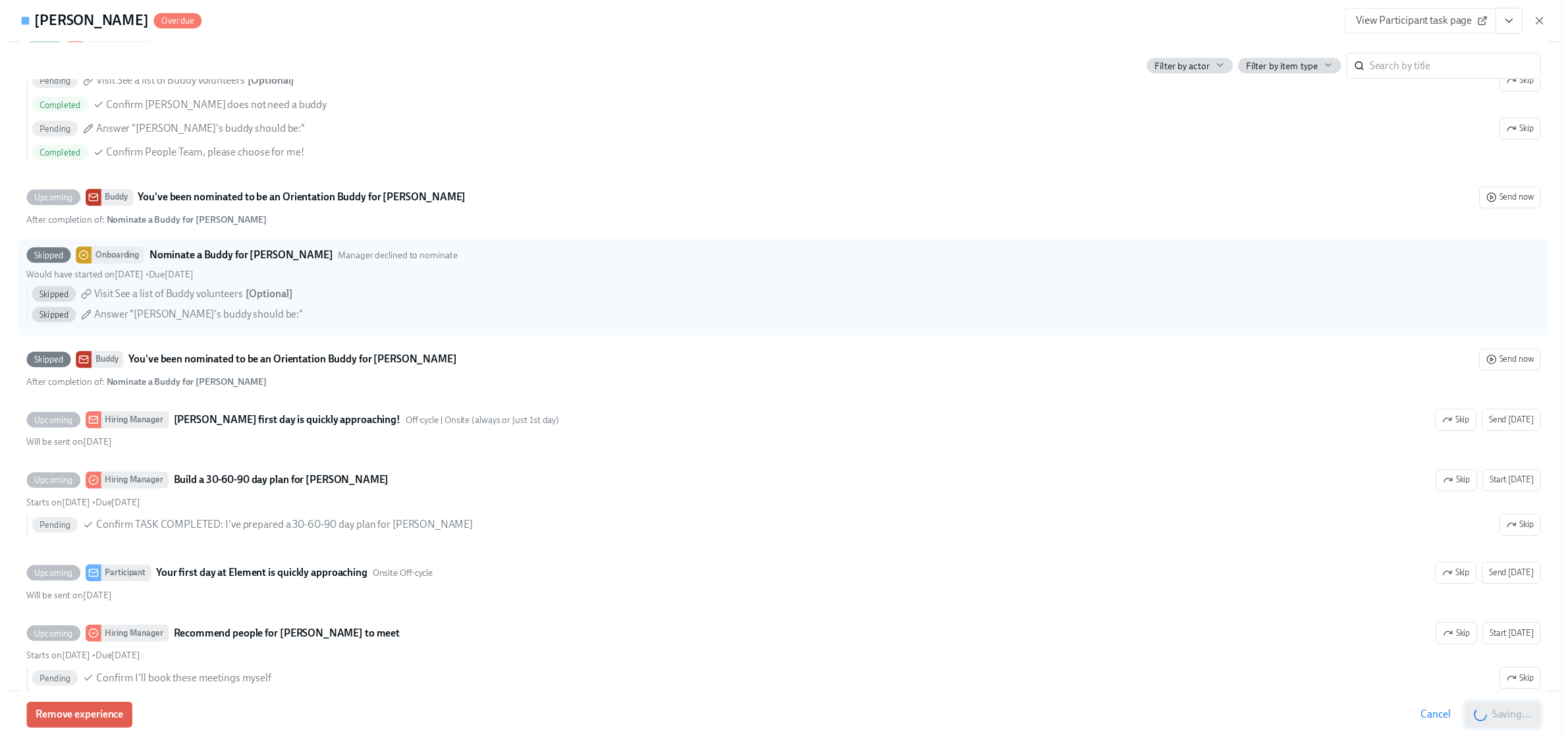
scroll to position [0, 19914]
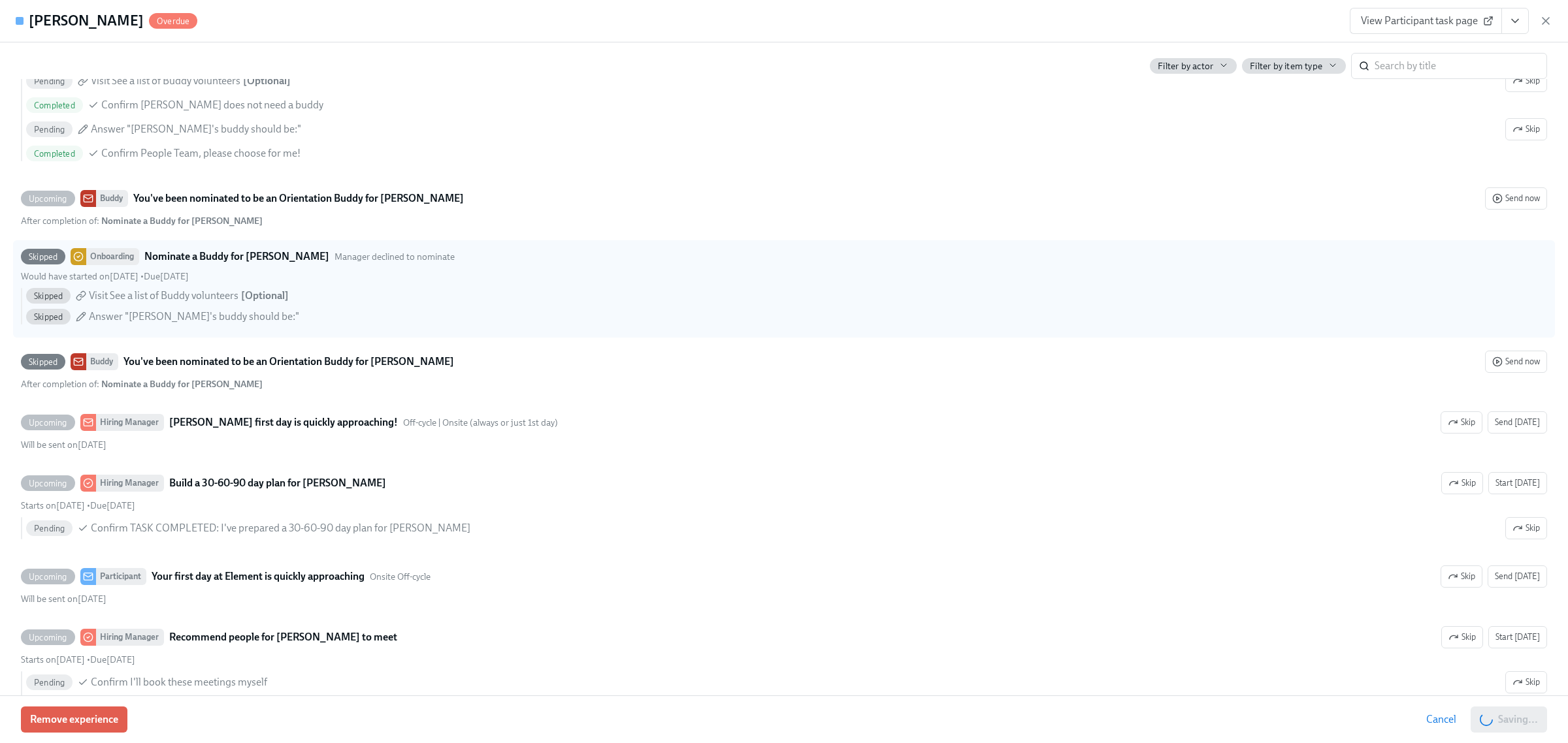
click at [1510, 27] on icon "View task page" at bounding box center [1515, 21] width 14 height 14
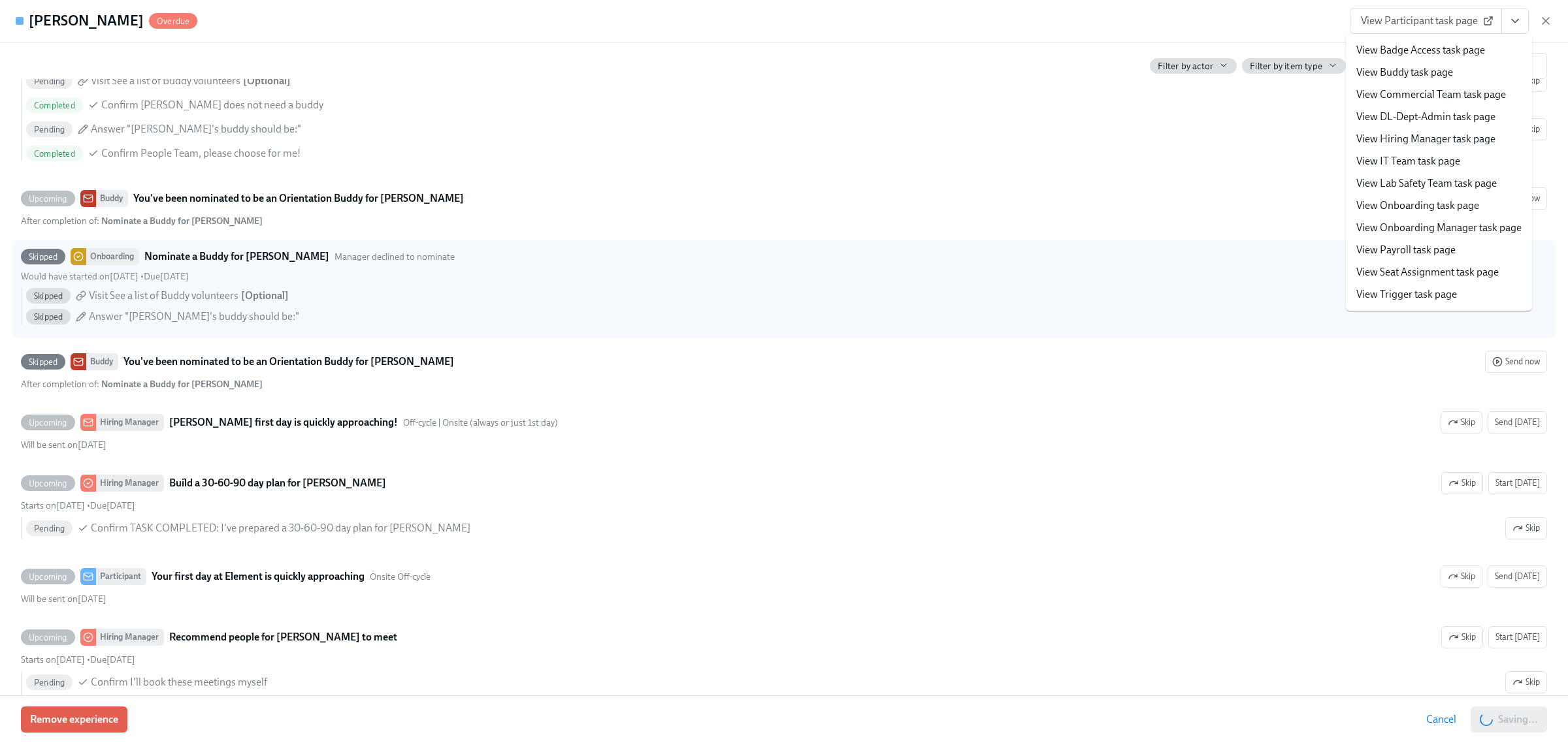
click at [1427, 138] on link "View Hiring Manager task page" at bounding box center [1425, 139] width 139 height 14
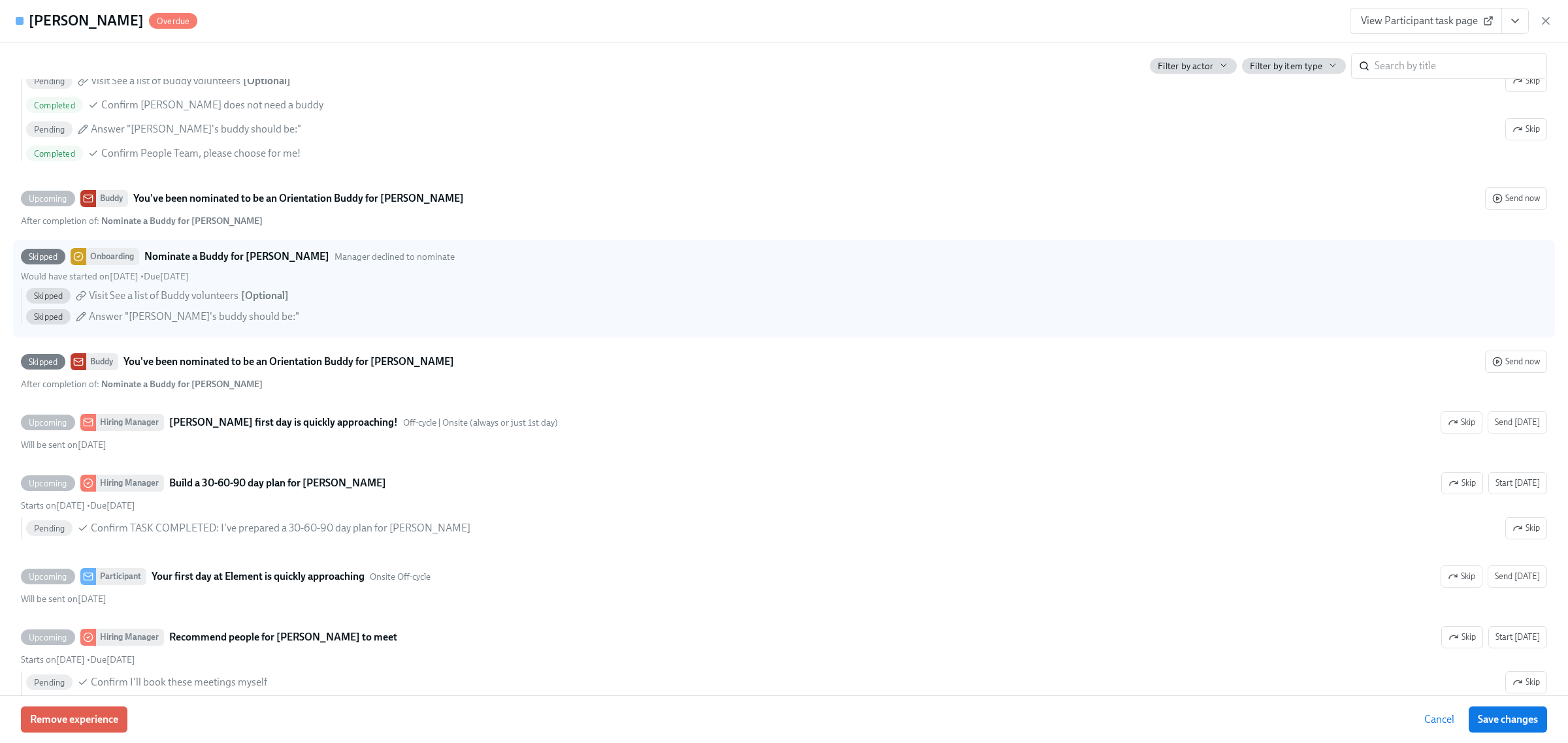
click at [1543, 20] on icon "button" at bounding box center [1546, 21] width 14 height 14
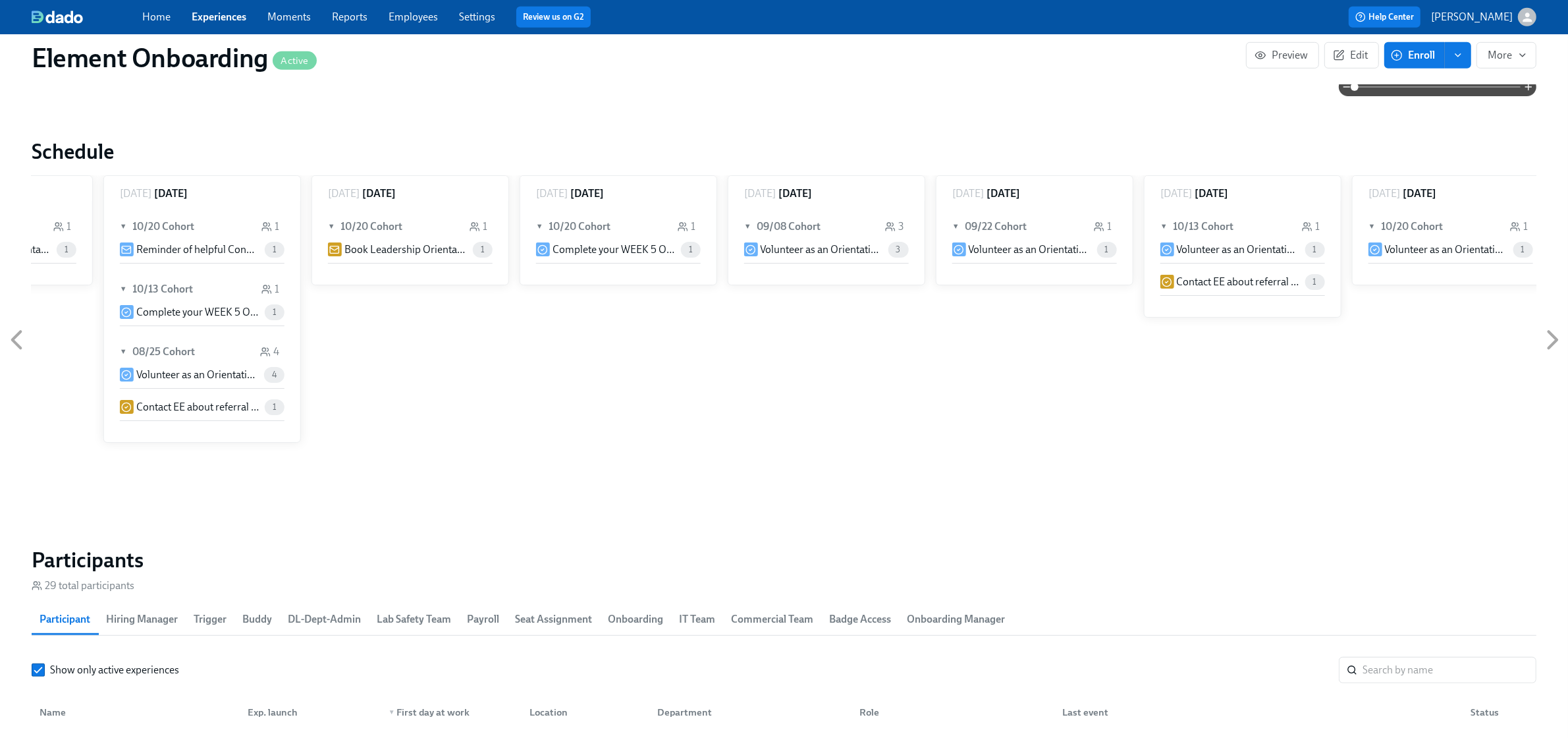
scroll to position [0, 19914]
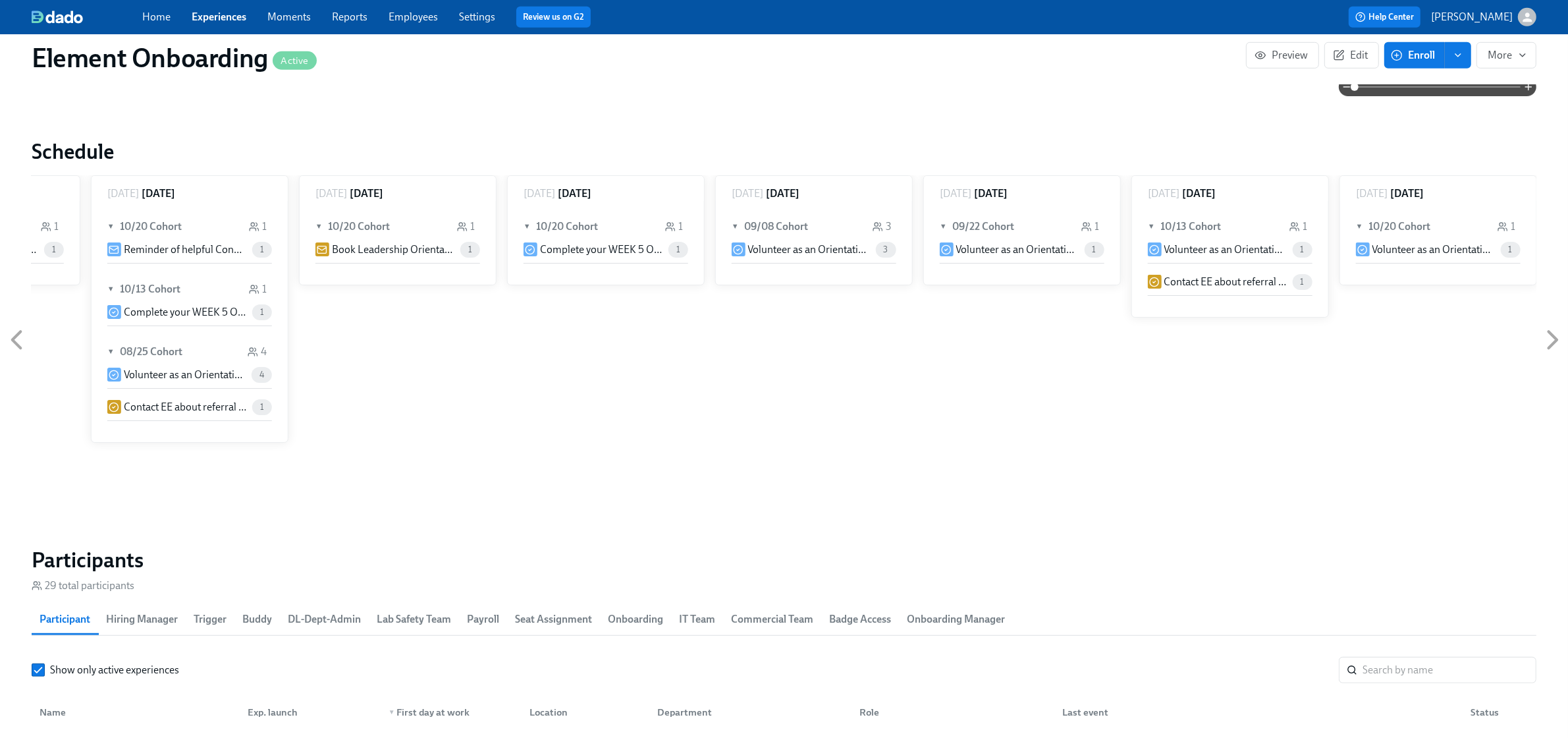
click at [223, 16] on link "Experiences" at bounding box center [219, 17] width 55 height 13
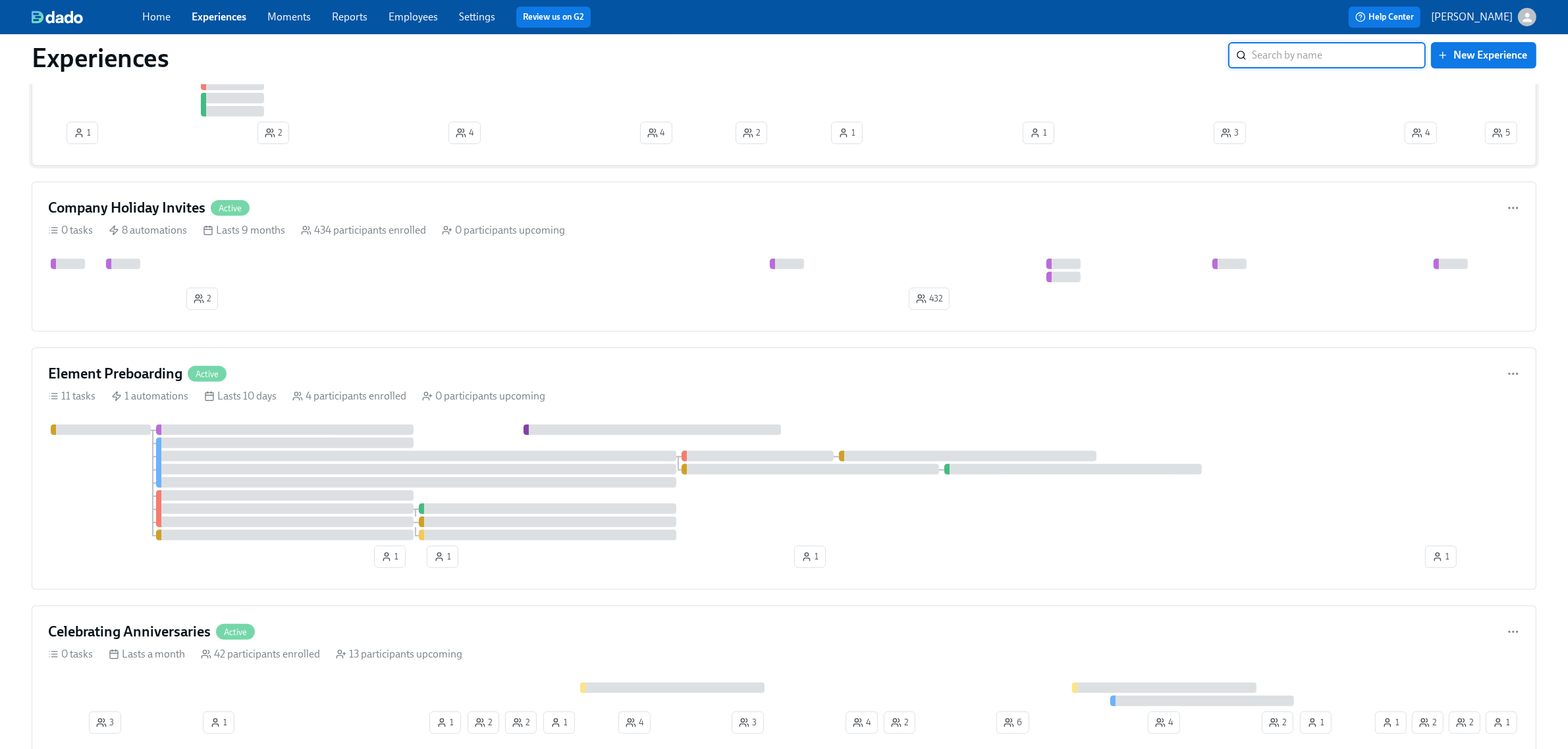
scroll to position [658, 0]
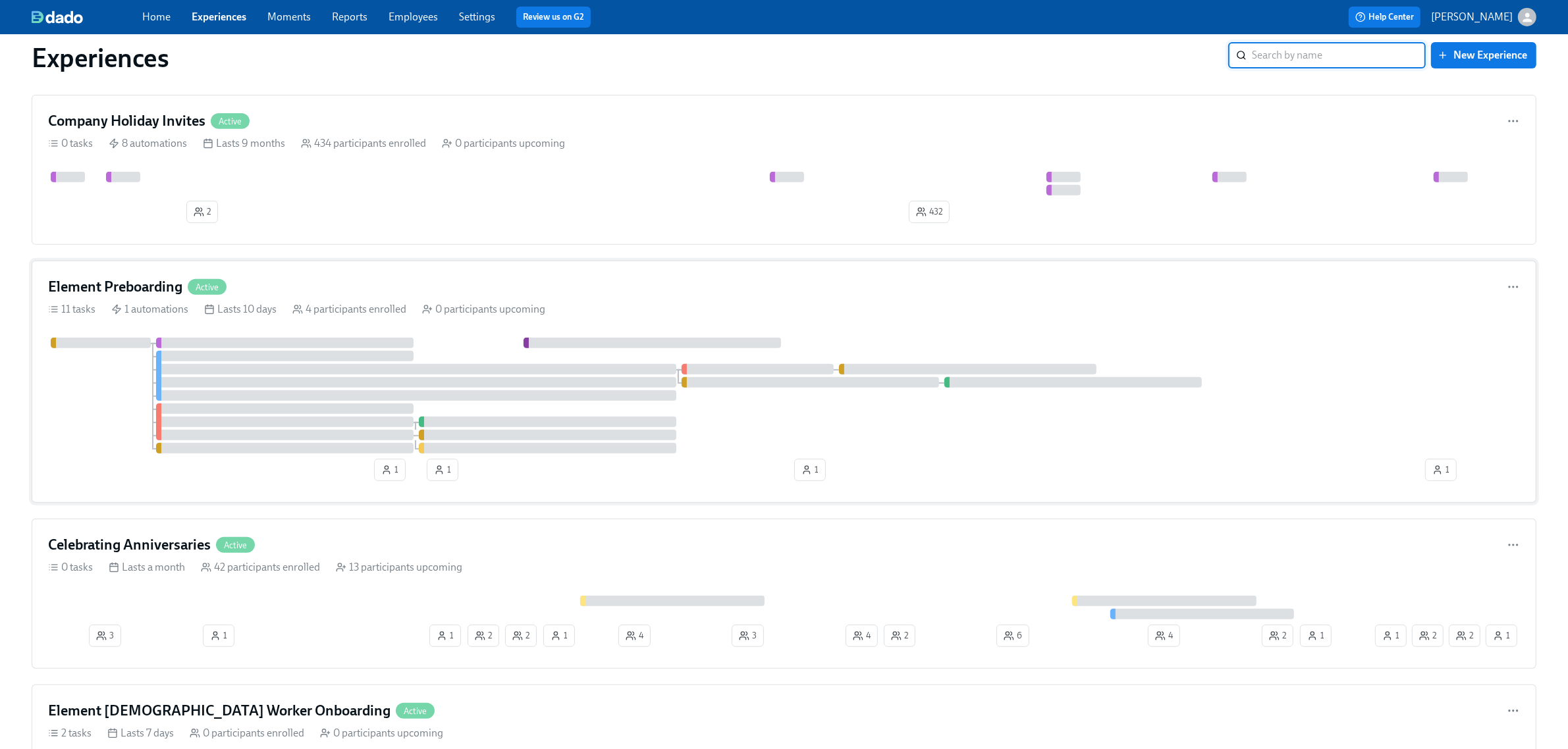
click at [67, 418] on div at bounding box center [784, 395] width 1472 height 116
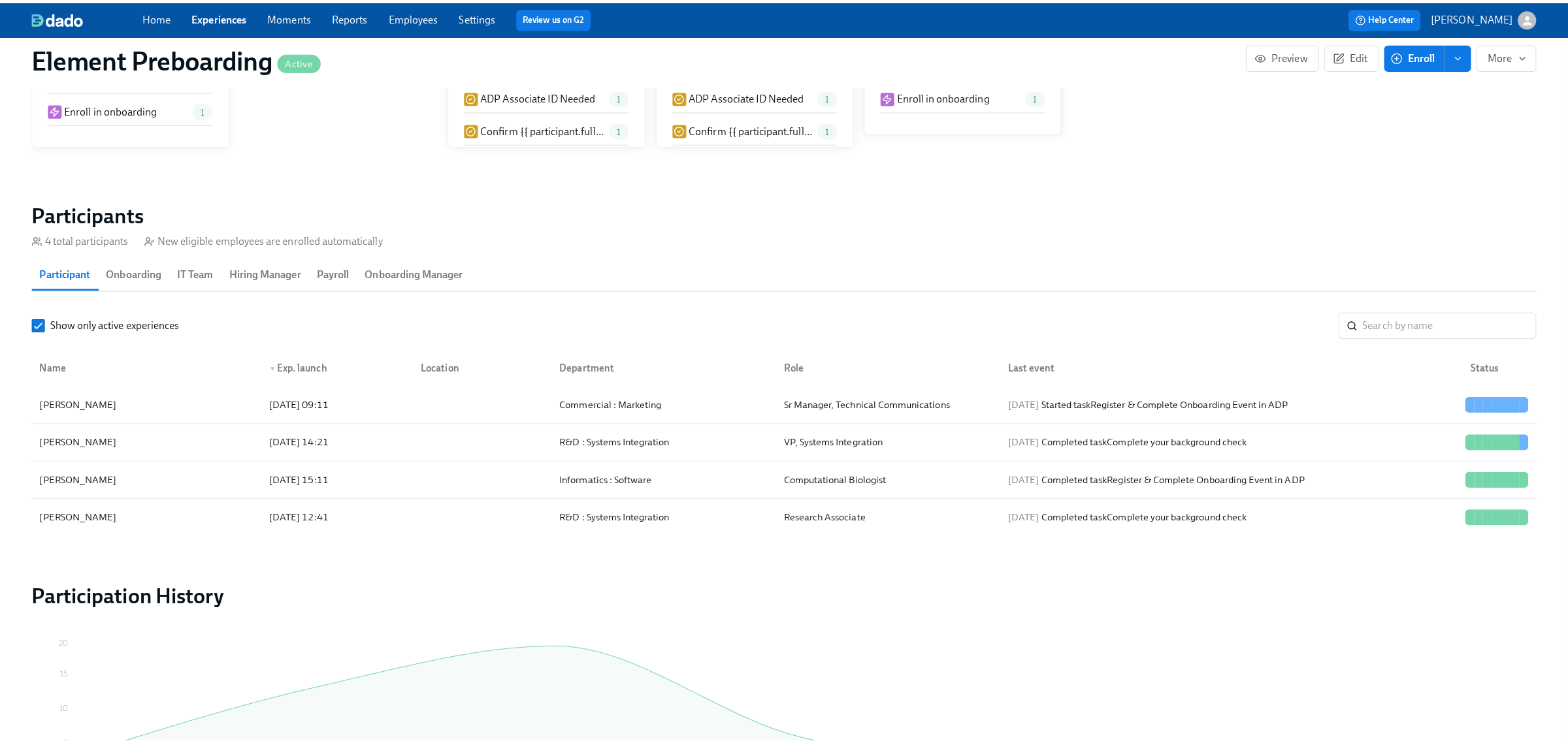
scroll to position [1060, 0]
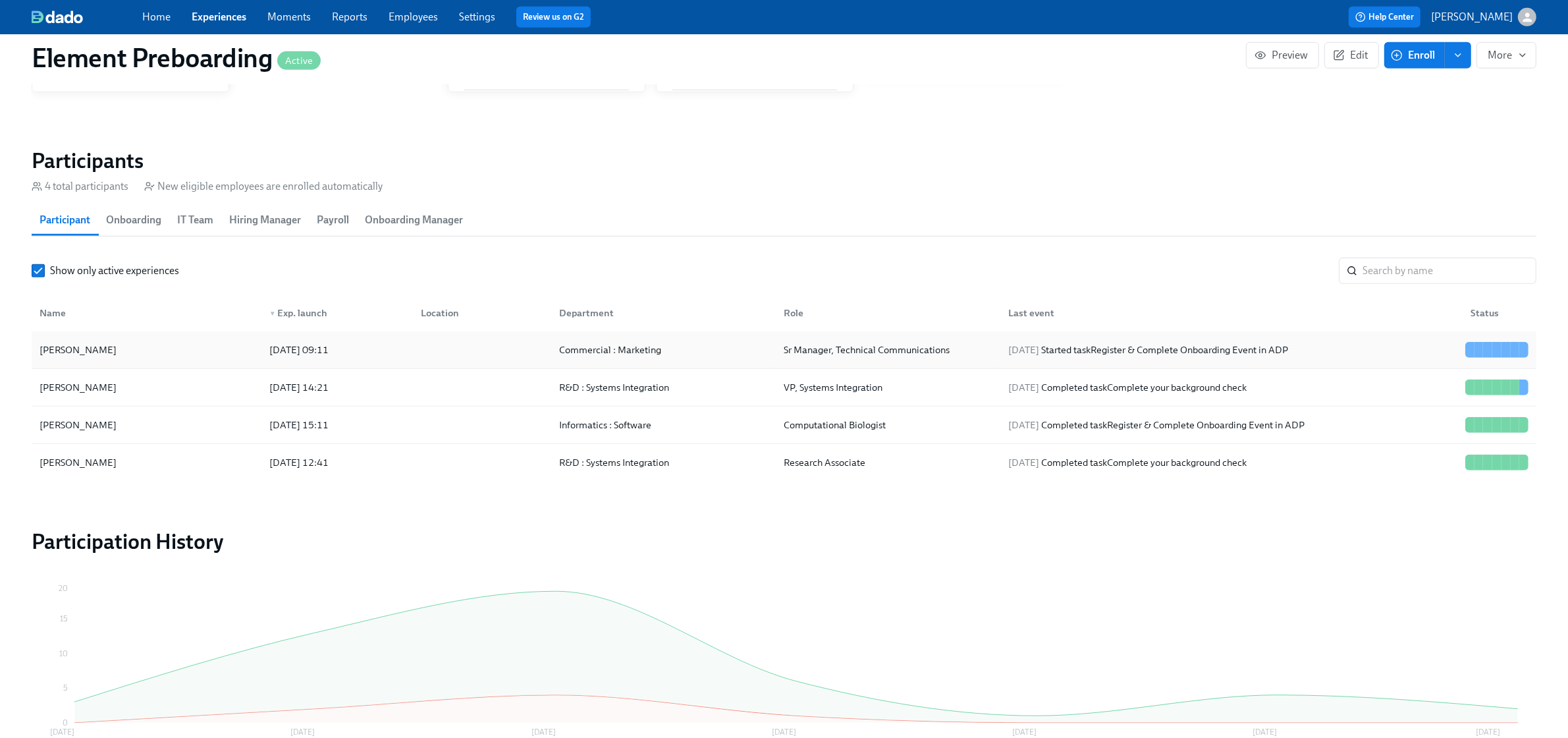
click at [135, 353] on div "Matthew Edwards" at bounding box center [146, 350] width 225 height 26
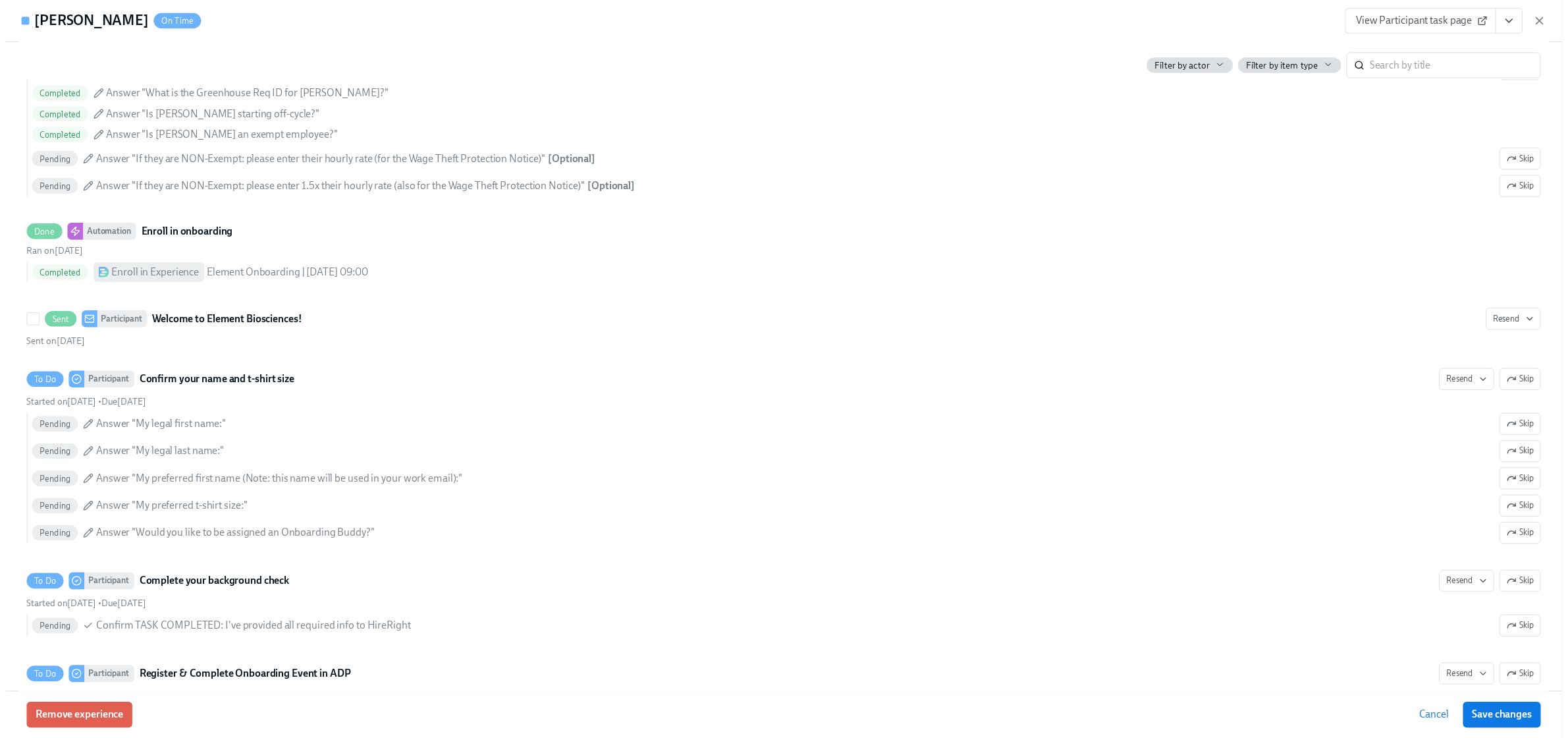
scroll to position [494, 0]
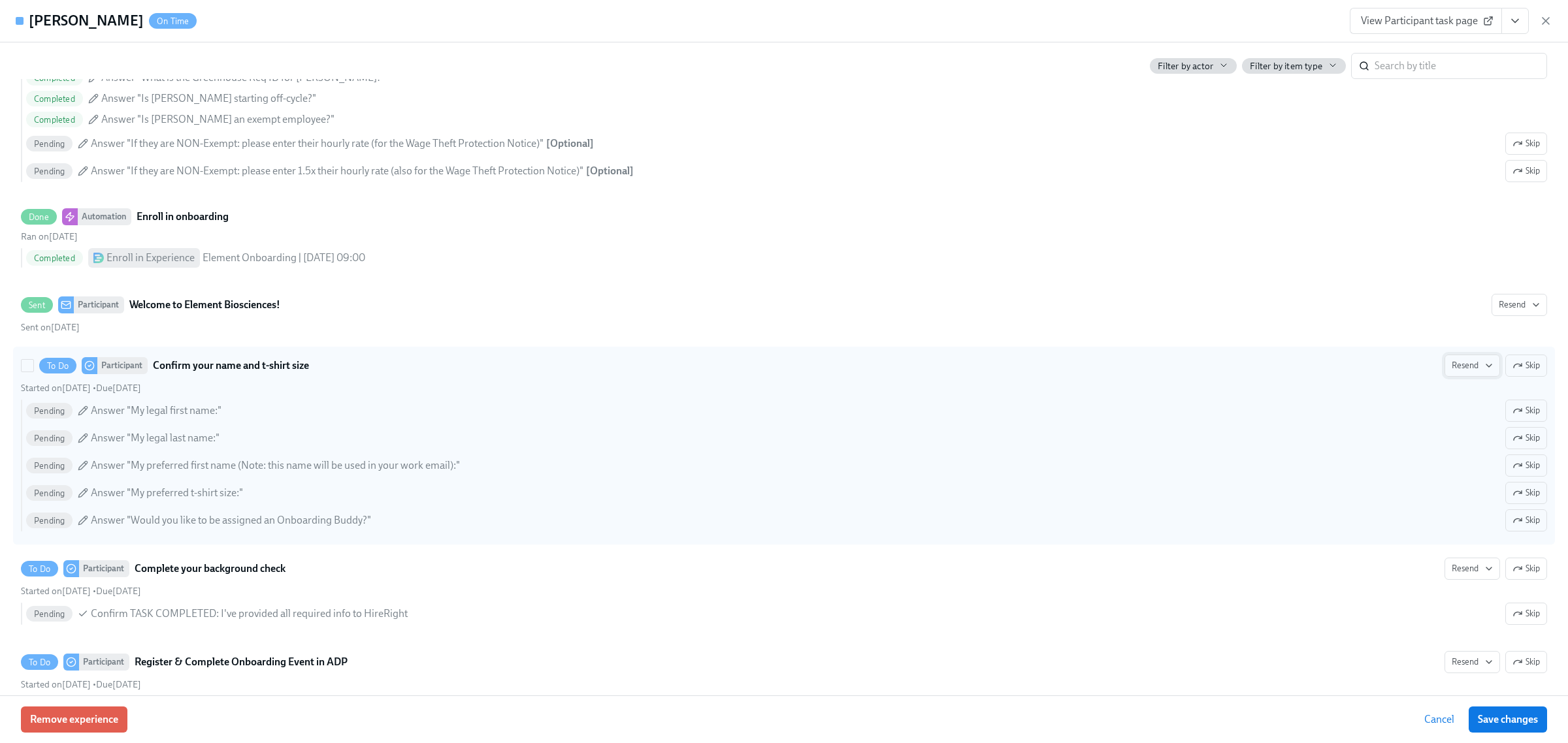
click at [1444, 371] on button "Resend" at bounding box center [1471, 365] width 55 height 22
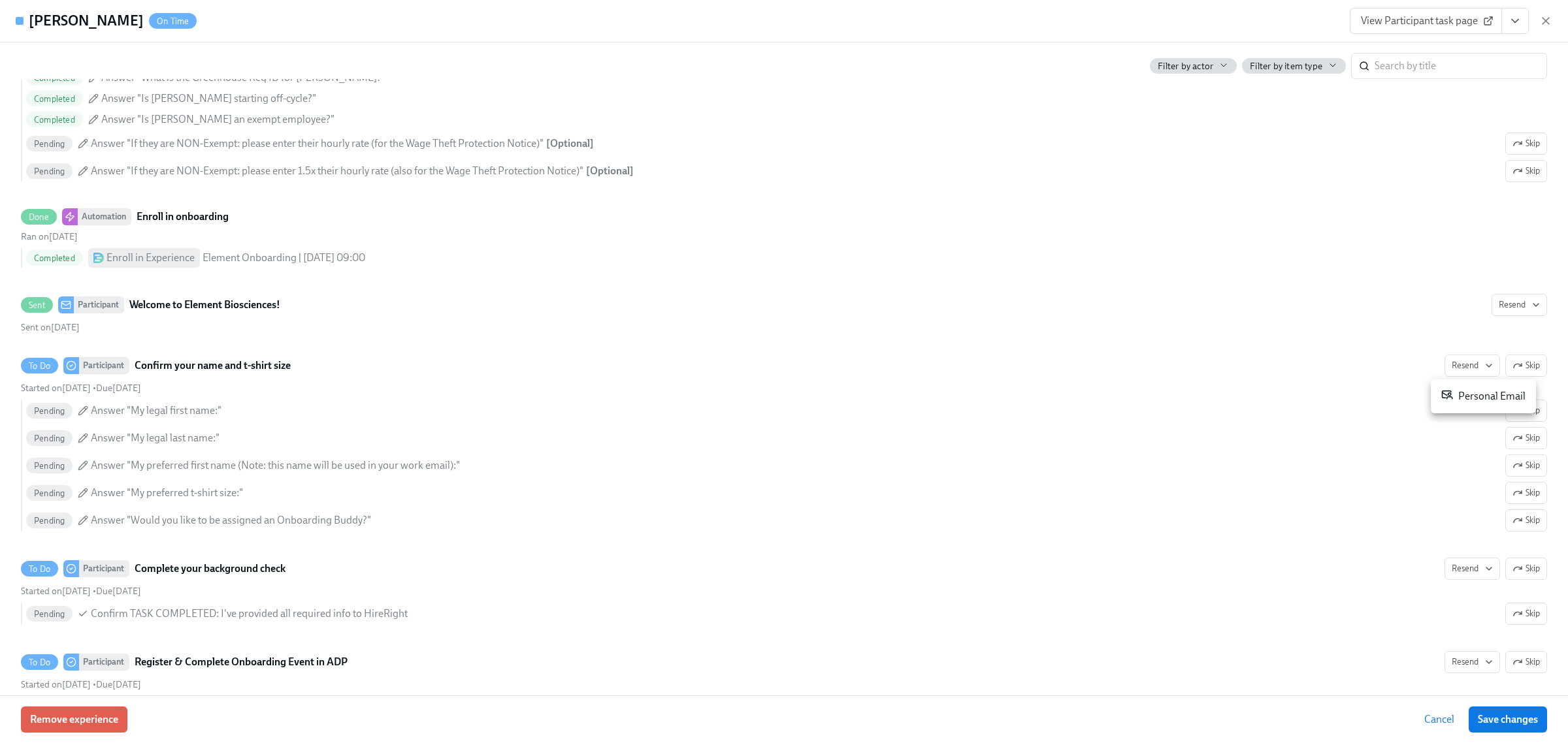
click at [1458, 401] on div "Personal Email" at bounding box center [1482, 396] width 84 height 15
click at [1524, 726] on button "Save changes" at bounding box center [1507, 719] width 78 height 26
click at [1541, 20] on icon "button" at bounding box center [1546, 21] width 14 height 14
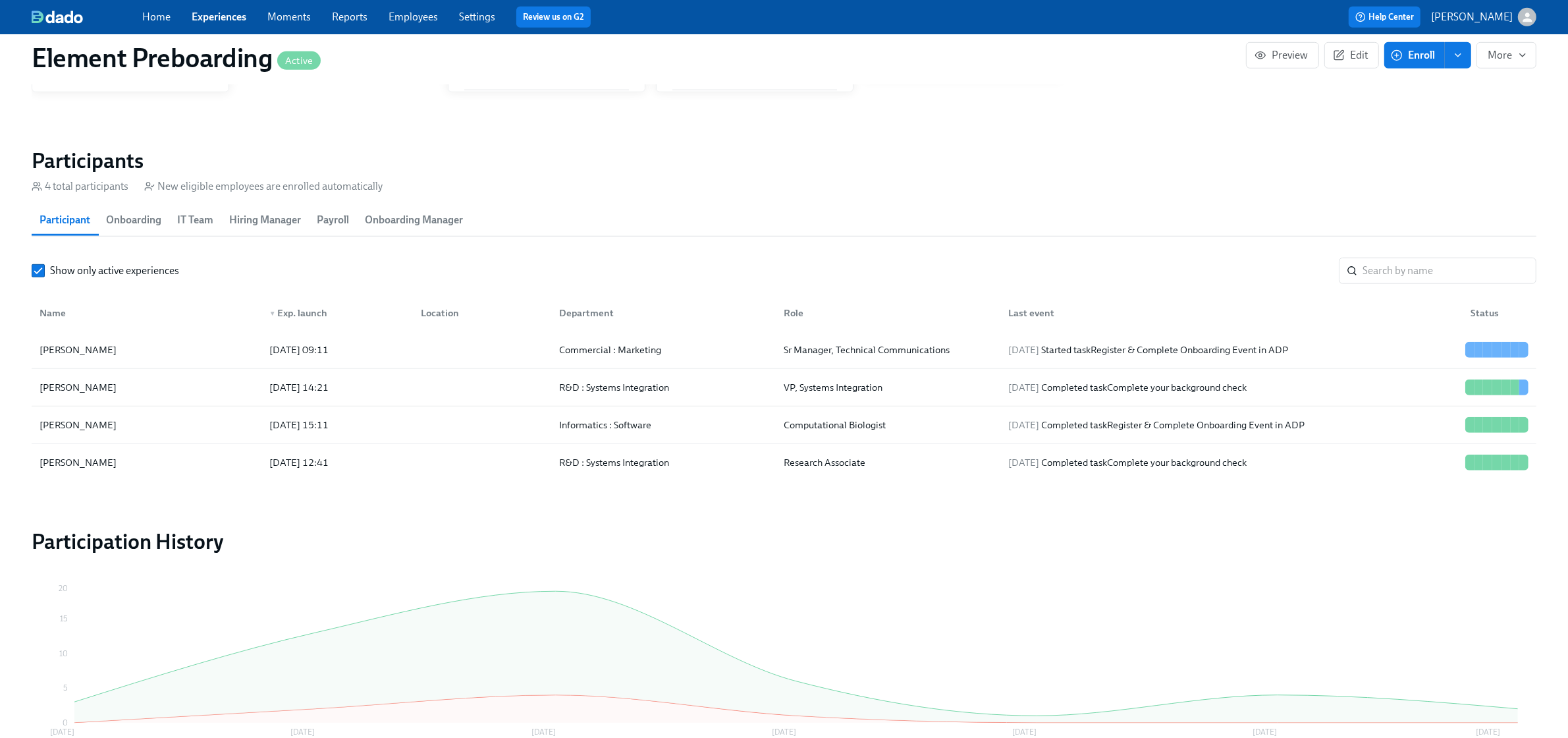
click at [206, 7] on div "Home Experiences Moments Reports Employees Settings Review us on G2" at bounding box center [491, 18] width 697 height 21
